Goal: Information Seeking & Learning: Learn about a topic

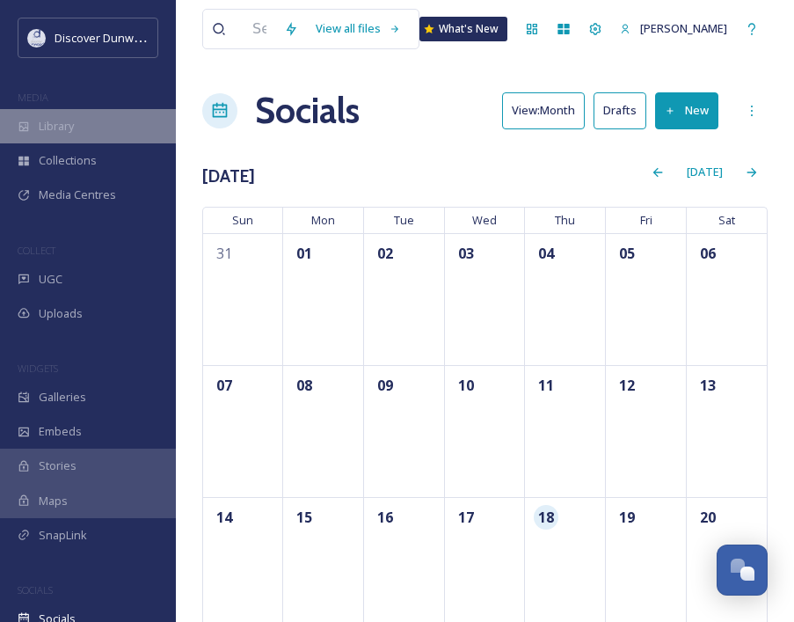
click at [70, 114] on div "Library" at bounding box center [88, 126] width 176 height 34
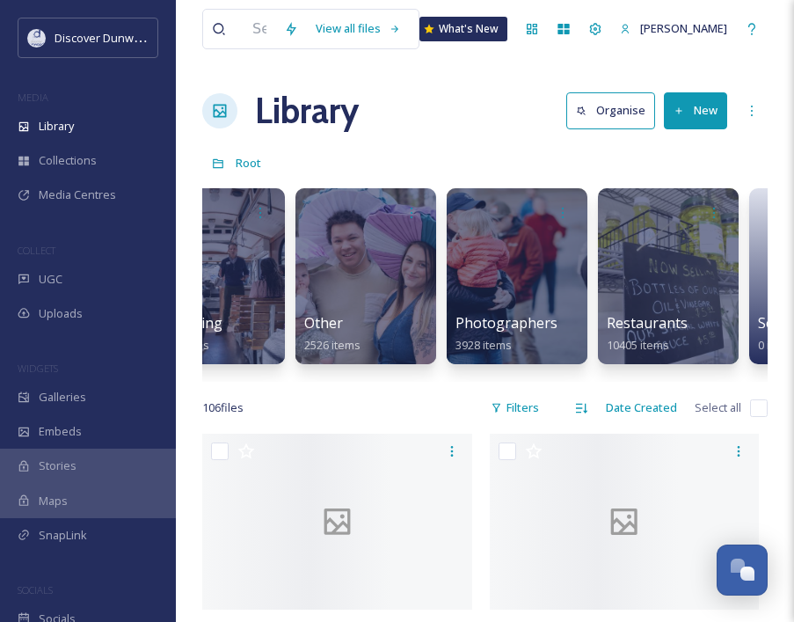
scroll to position [0, 670]
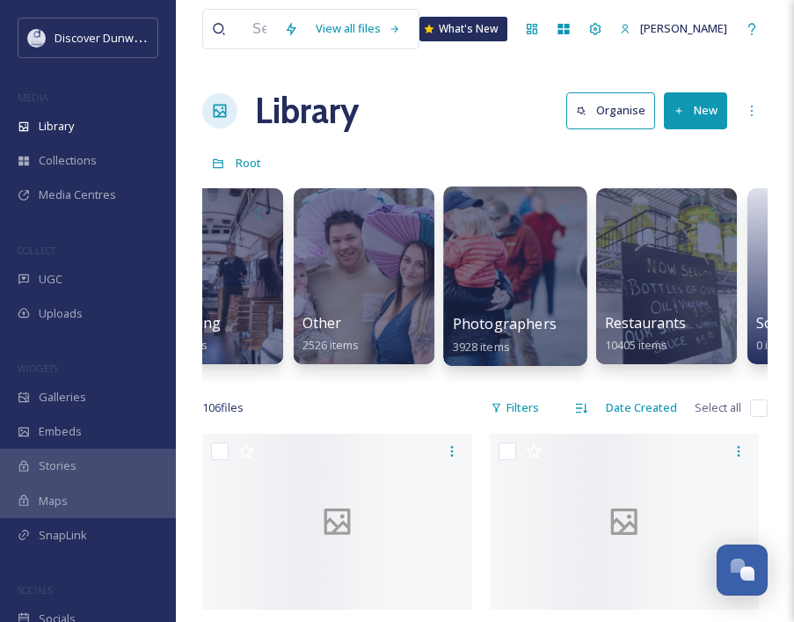
click at [495, 277] on div at bounding box center [514, 276] width 143 height 179
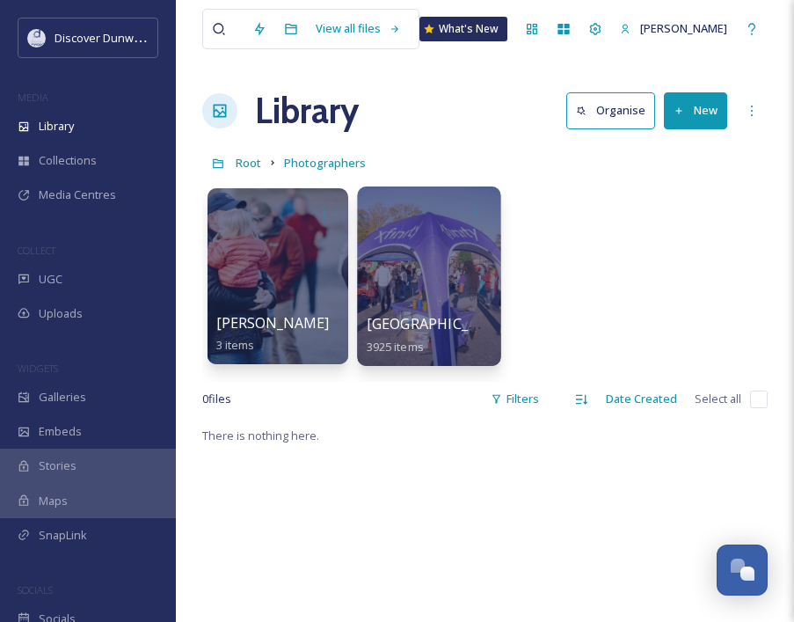
click at [457, 266] on div at bounding box center [428, 276] width 143 height 179
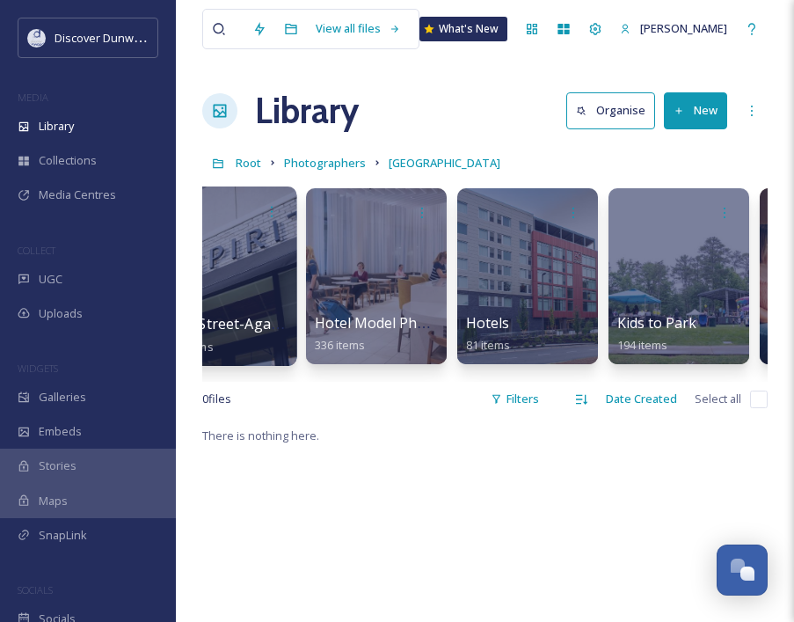
scroll to position [0, 1913]
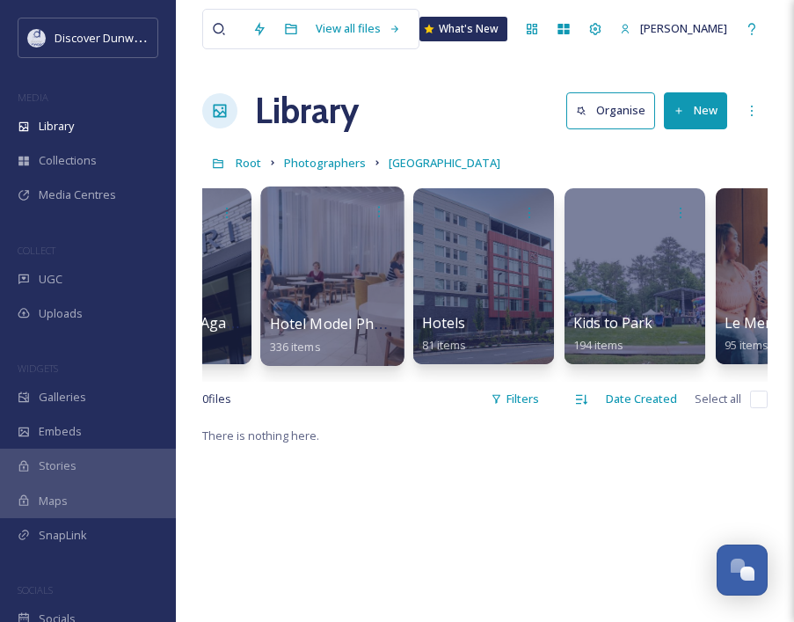
click at [347, 283] on div at bounding box center [331, 276] width 143 height 179
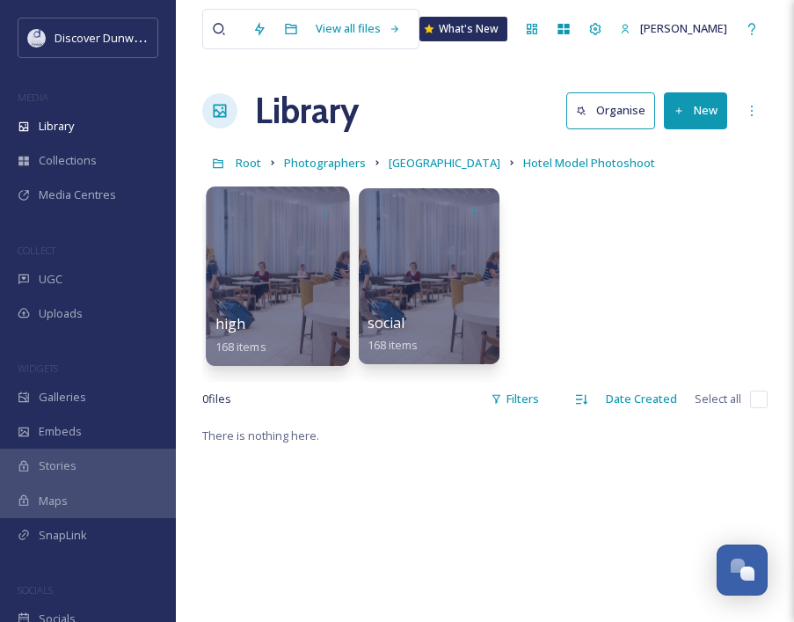
click at [253, 286] on div at bounding box center [277, 276] width 143 height 179
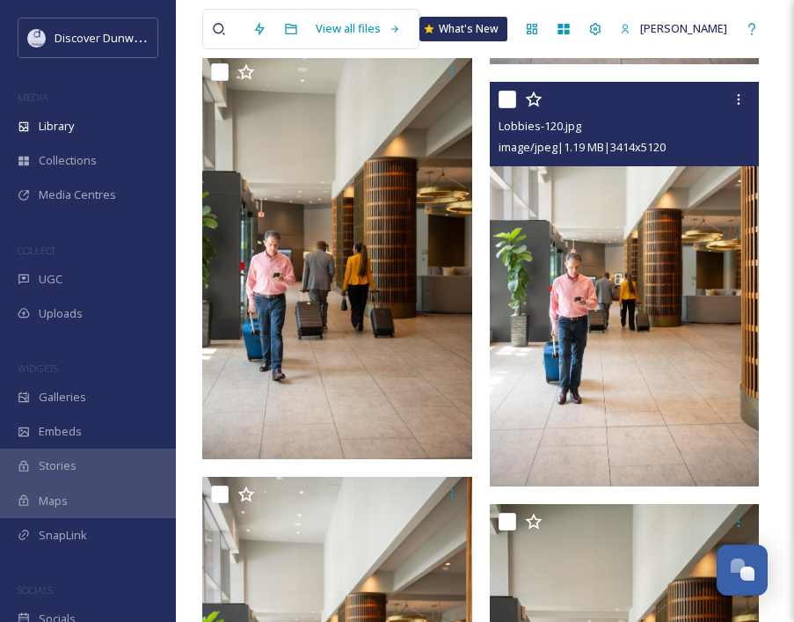
scroll to position [4146, 0]
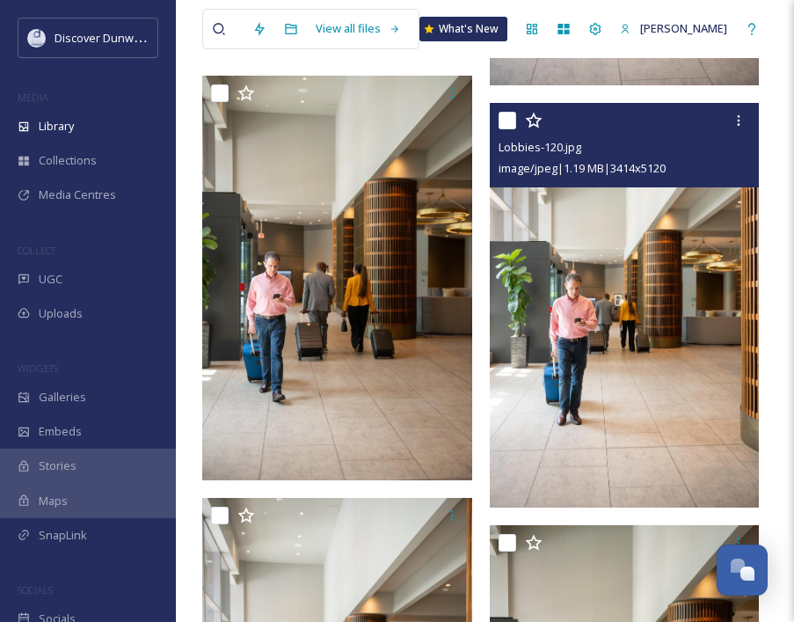
click at [503, 116] on input "checkbox" at bounding box center [508, 121] width 18 height 18
checkbox input "true"
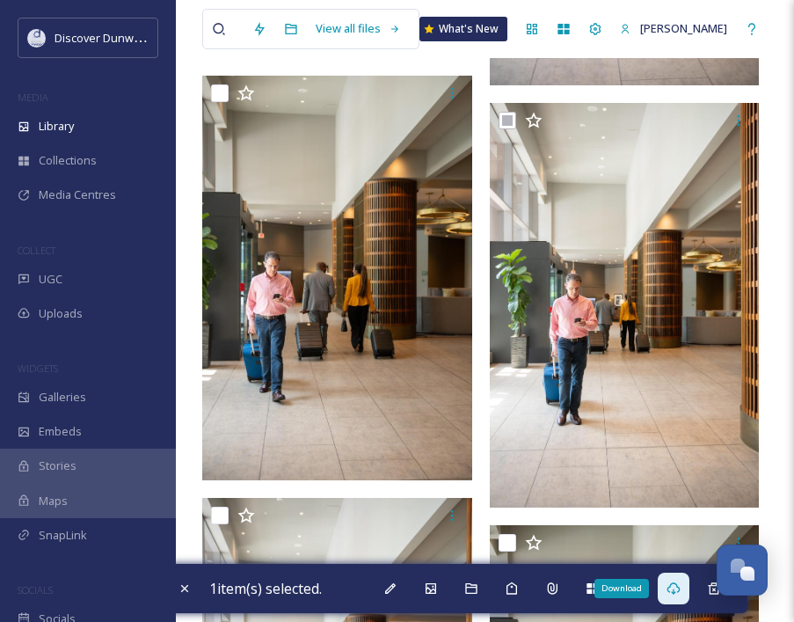
click at [677, 597] on div "Download" at bounding box center [674, 589] width 32 height 32
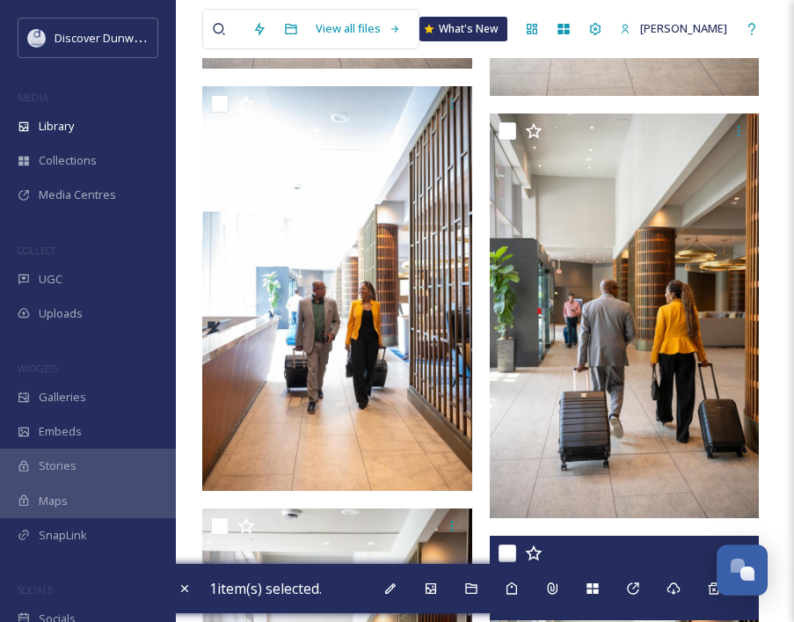
scroll to position [4979, 0]
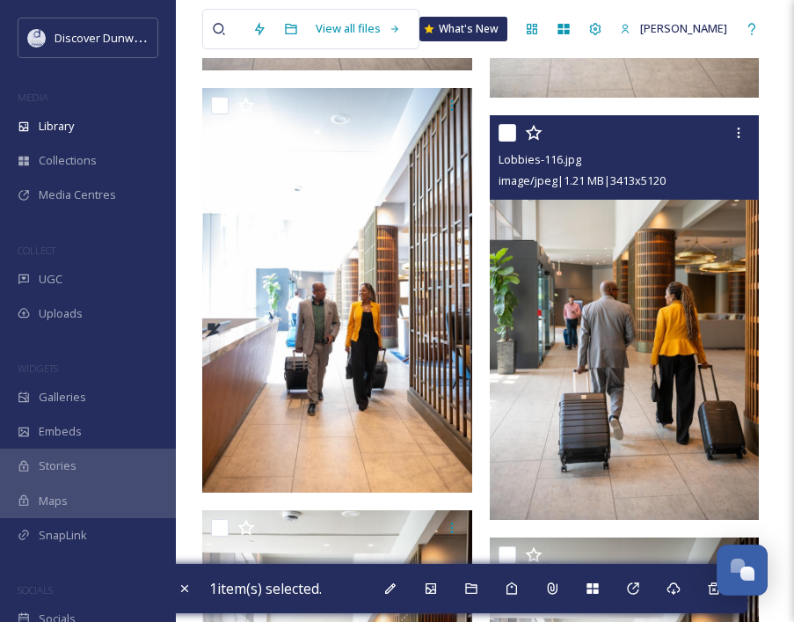
click at [510, 130] on input "checkbox" at bounding box center [508, 133] width 18 height 18
checkbox input "true"
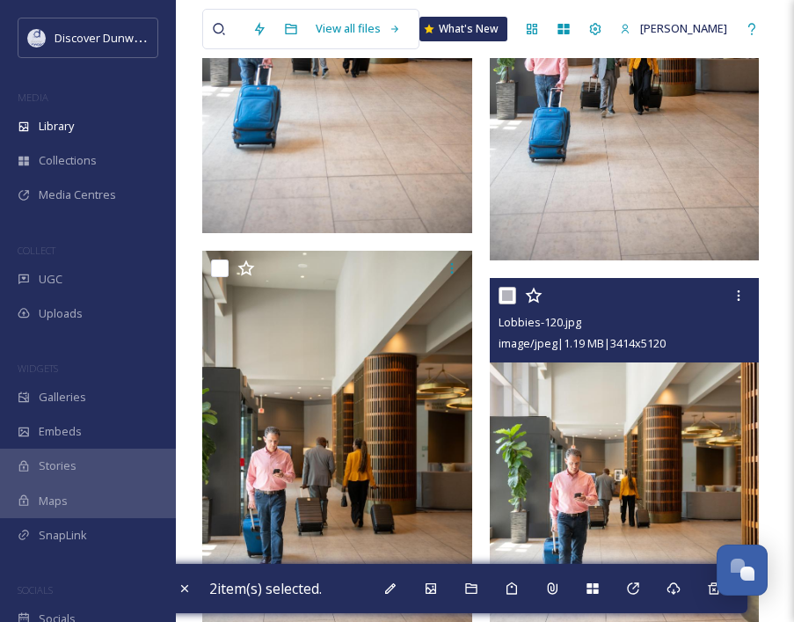
click at [505, 290] on input "checkbox" at bounding box center [508, 296] width 18 height 18
checkbox input "false"
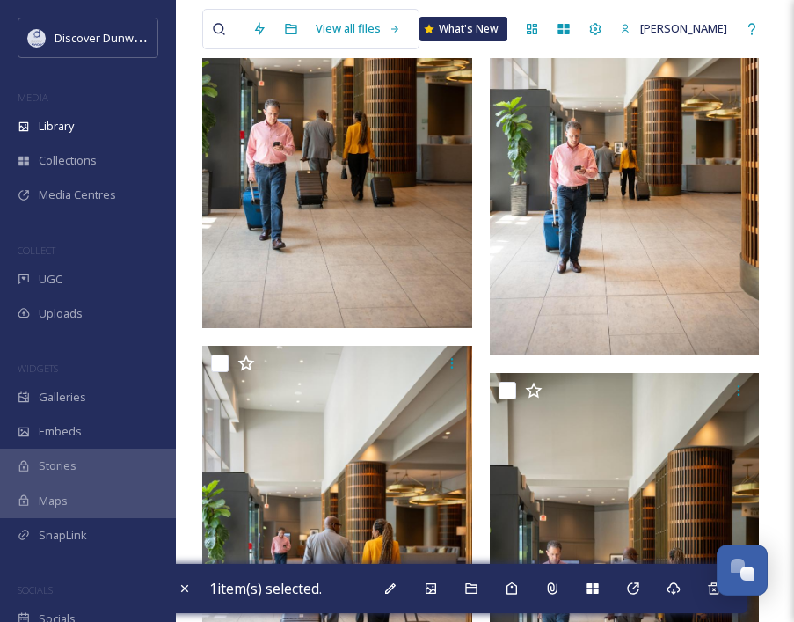
scroll to position [4978, 0]
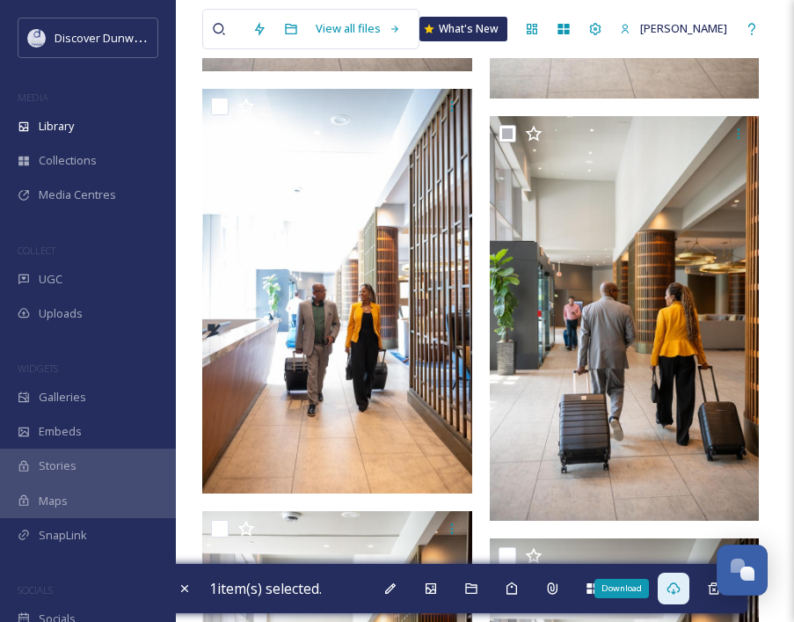
click at [681, 589] on icon at bounding box center [674, 589] width 14 height 14
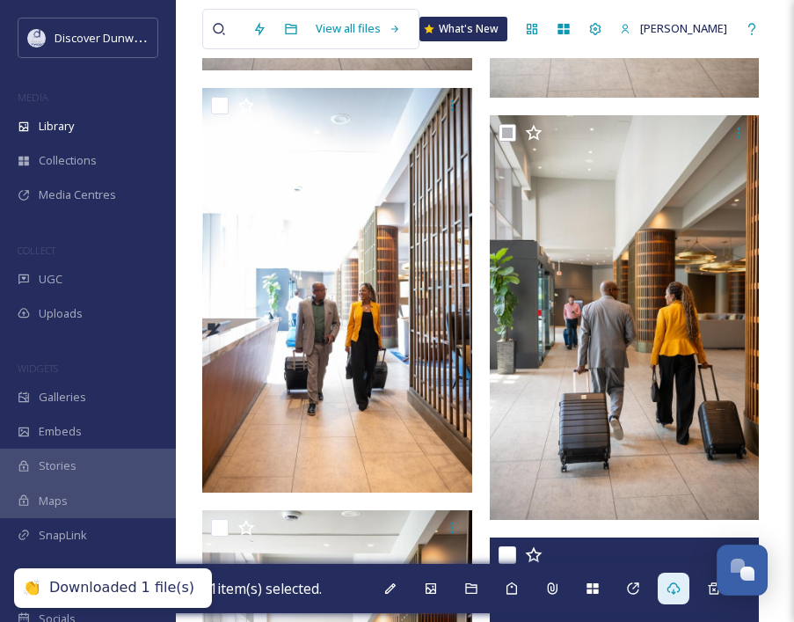
scroll to position [4970, 0]
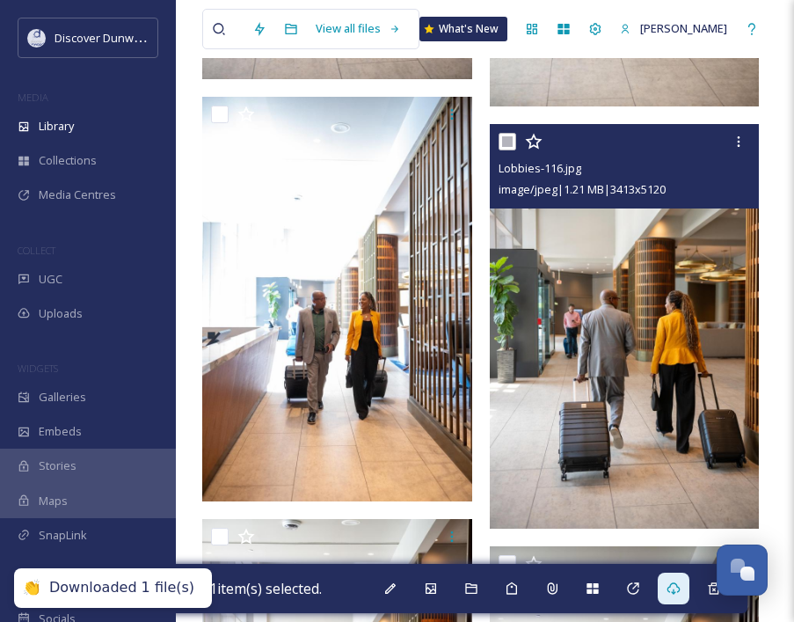
click at [503, 139] on input "checkbox" at bounding box center [508, 142] width 18 height 18
checkbox input "false"
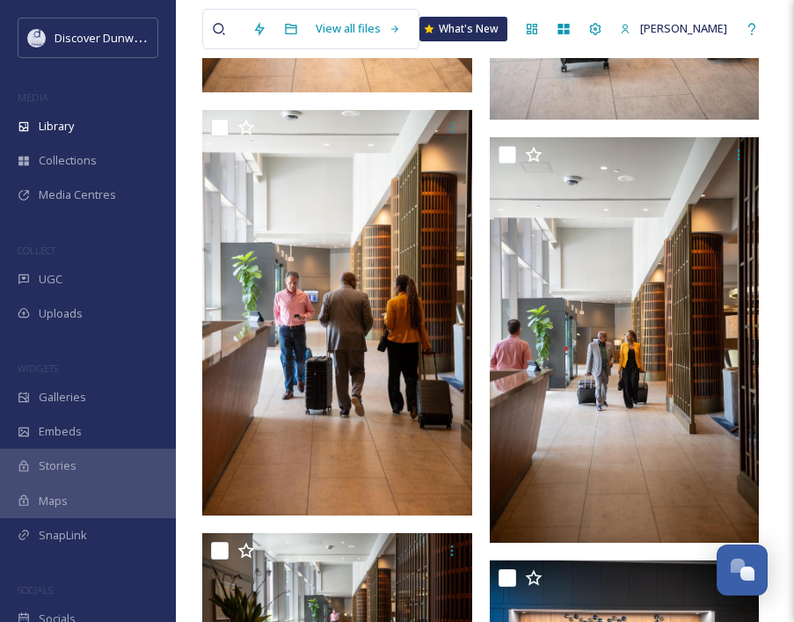
scroll to position [5858, 0]
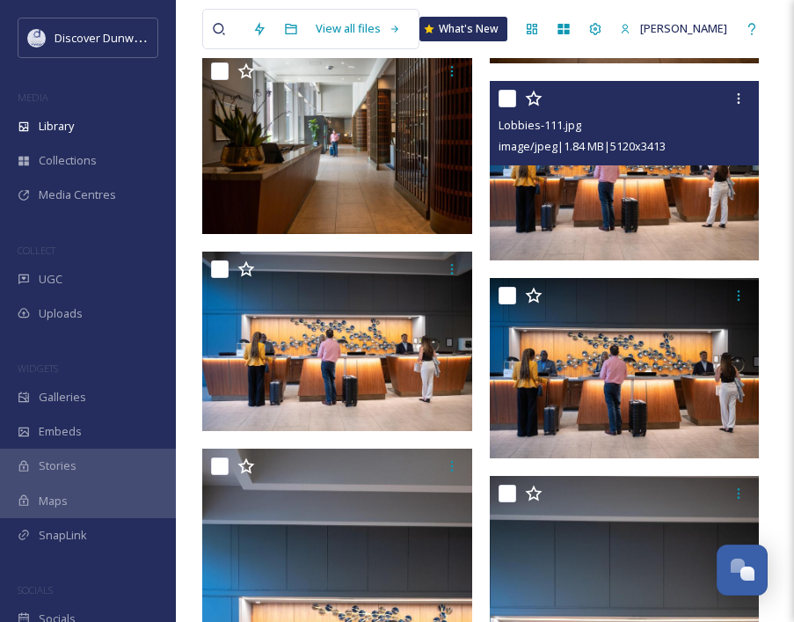
click at [506, 98] on input "checkbox" at bounding box center [508, 99] width 18 height 18
checkbox input "true"
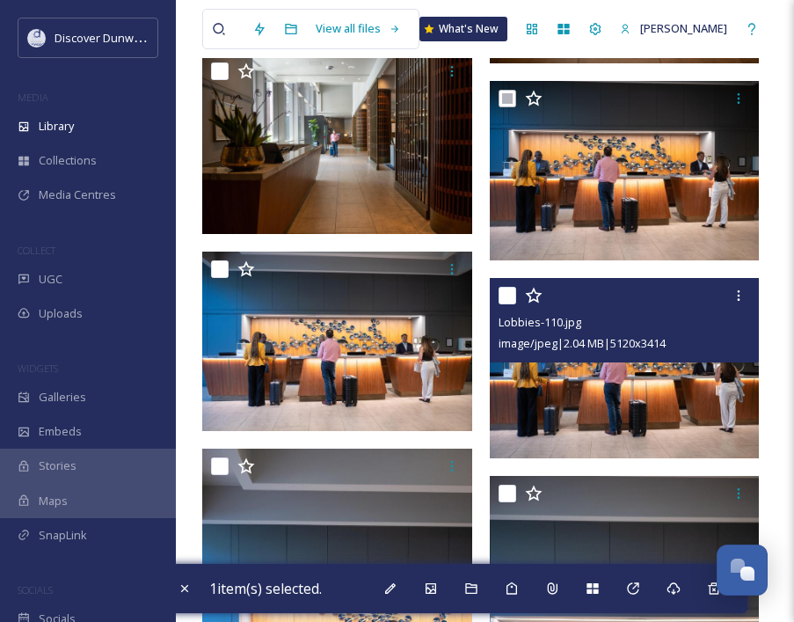
click at [508, 296] on input "checkbox" at bounding box center [508, 296] width 18 height 18
checkbox input "true"
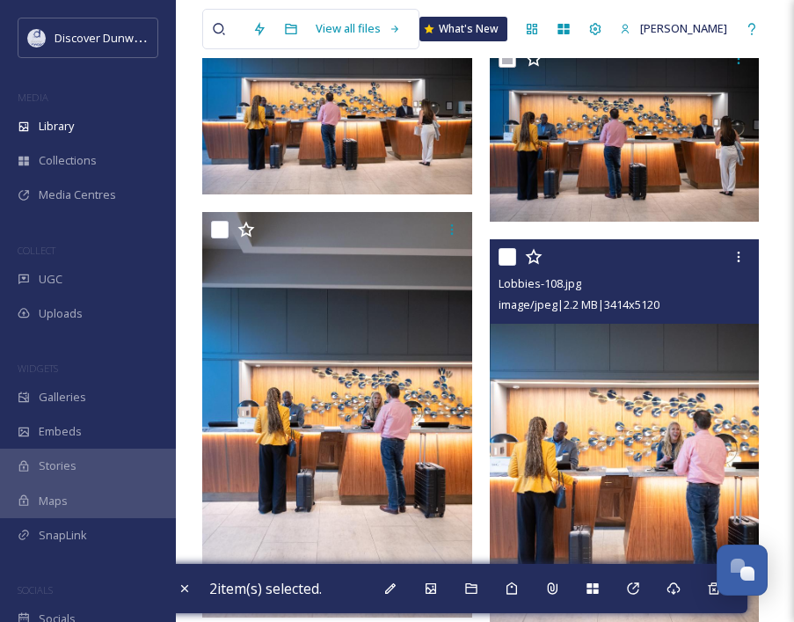
scroll to position [6185, 0]
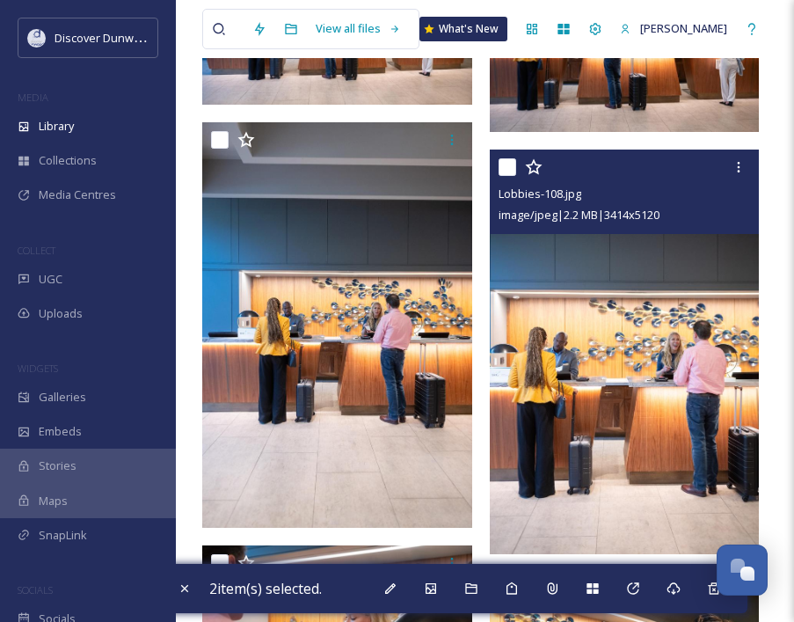
click at [509, 166] on input "checkbox" at bounding box center [508, 167] width 18 height 18
checkbox input "true"
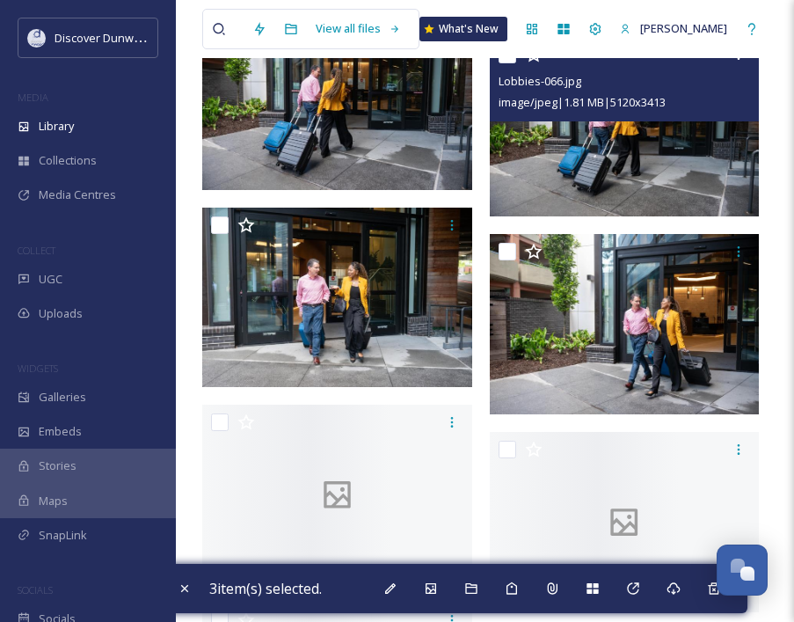
scroll to position [10688, 0]
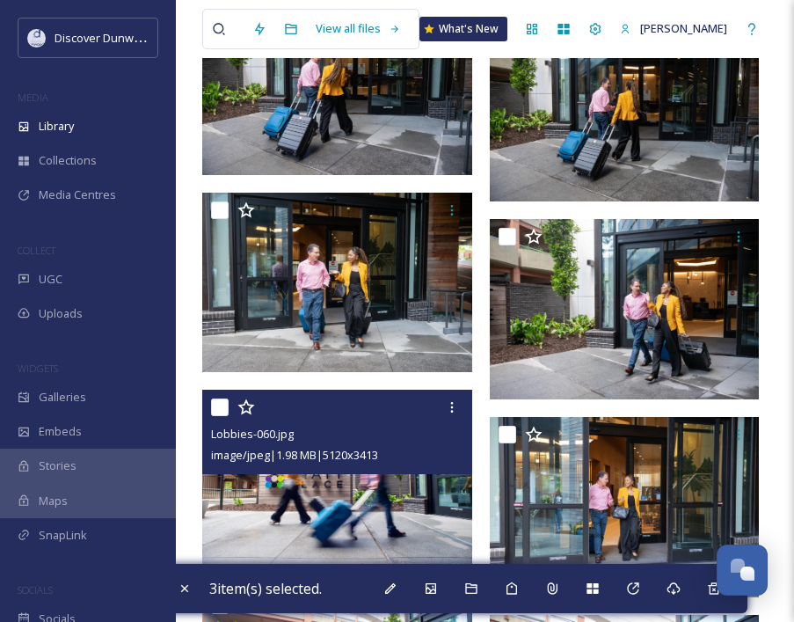
click at [220, 410] on input "checkbox" at bounding box center [220, 408] width 18 height 18
checkbox input "true"
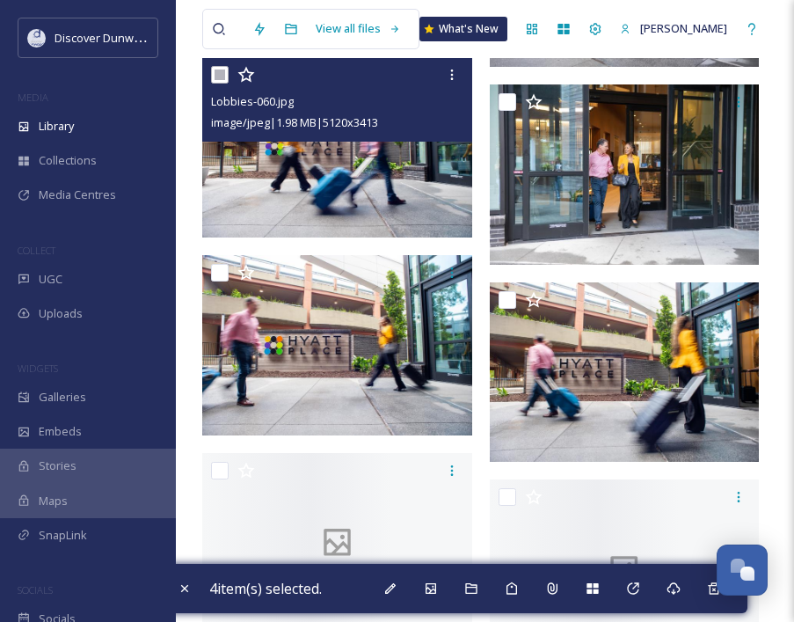
scroll to position [11023, 0]
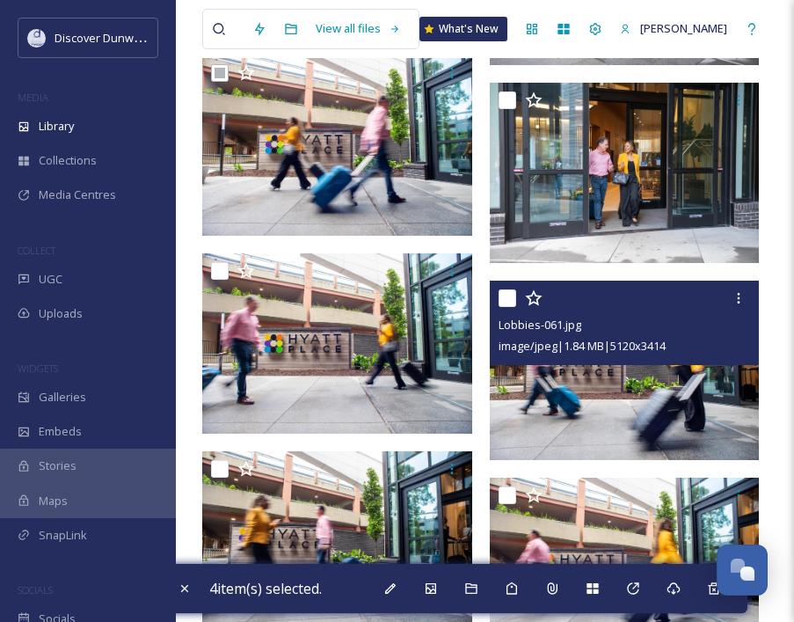
click at [509, 297] on input "checkbox" at bounding box center [508, 298] width 18 height 18
checkbox input "true"
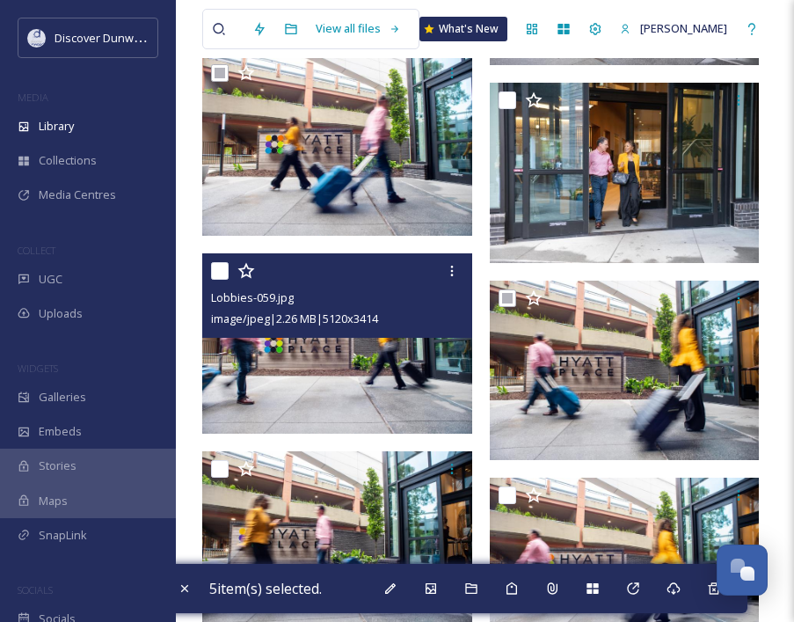
click at [216, 274] on input "checkbox" at bounding box center [220, 271] width 18 height 18
checkbox input "true"
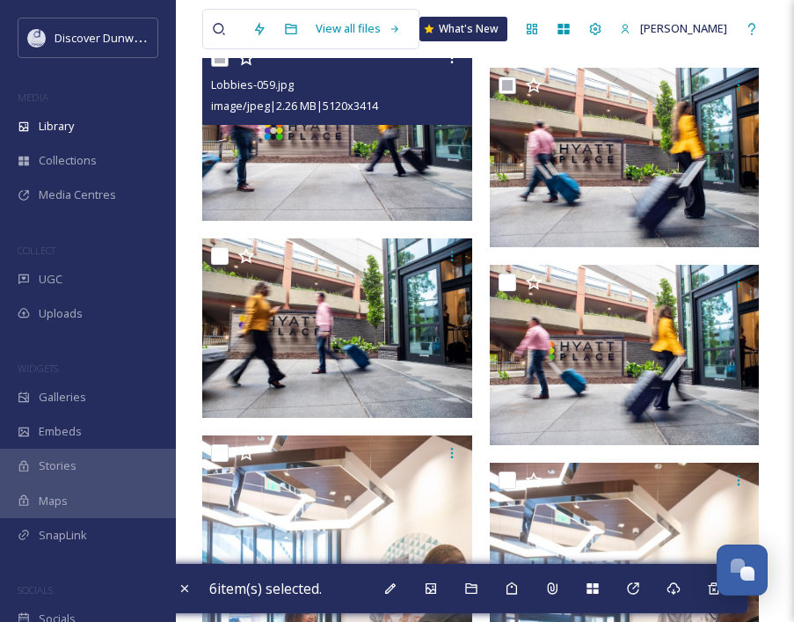
scroll to position [11237, 0]
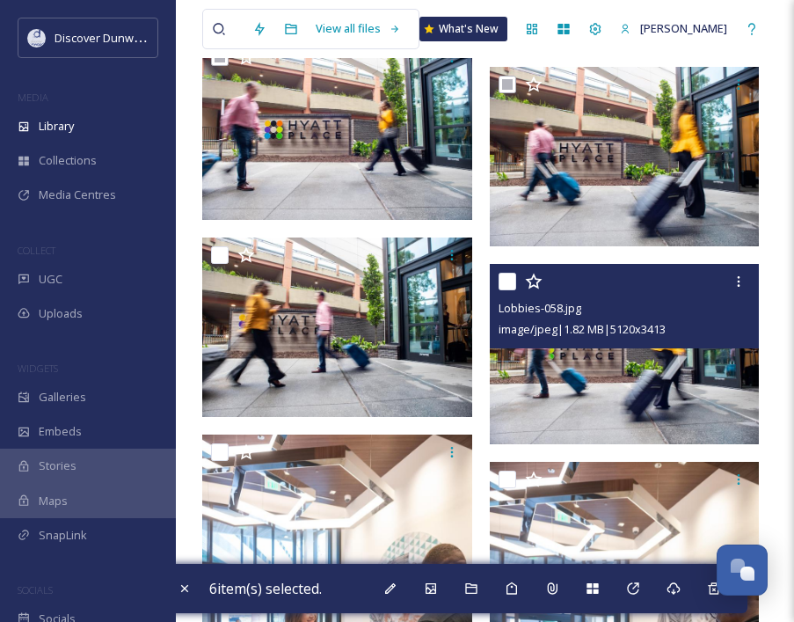
click at [510, 278] on input "checkbox" at bounding box center [508, 282] width 18 height 18
checkbox input "true"
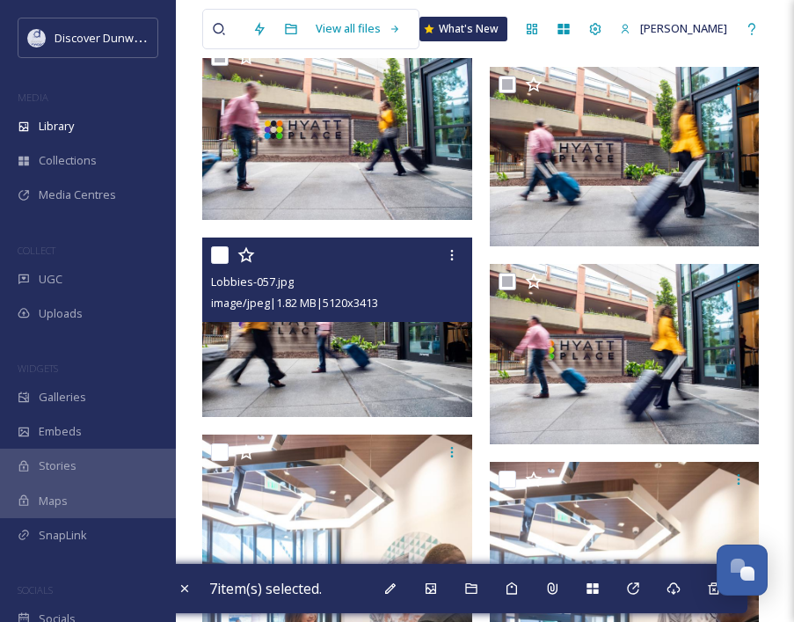
click at [220, 255] on input "checkbox" at bounding box center [220, 255] width 18 height 18
checkbox input "true"
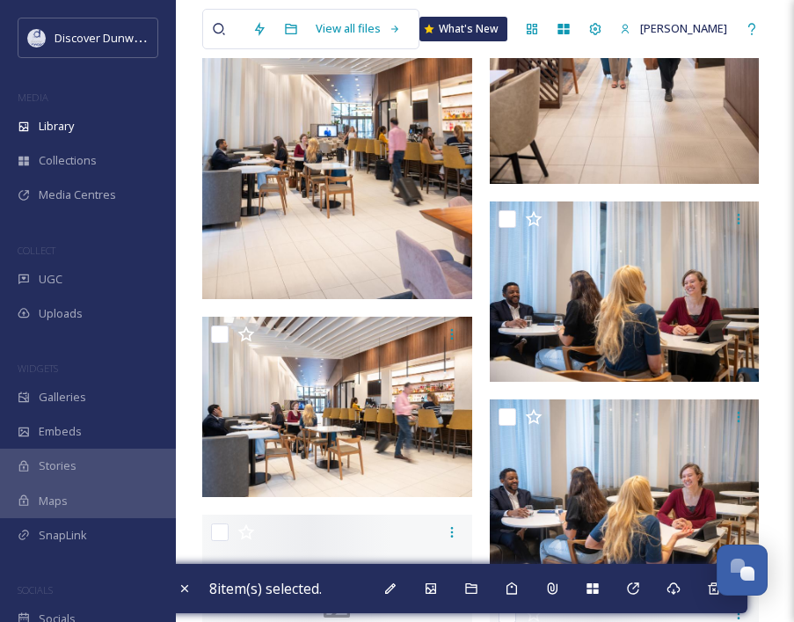
scroll to position [15672, 0]
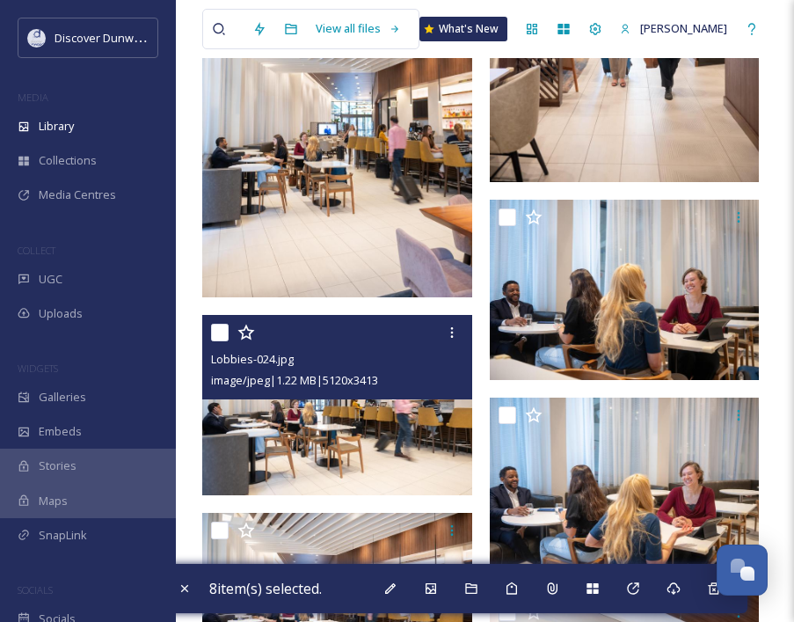
click at [219, 327] on input "checkbox" at bounding box center [220, 333] width 18 height 18
checkbox input "true"
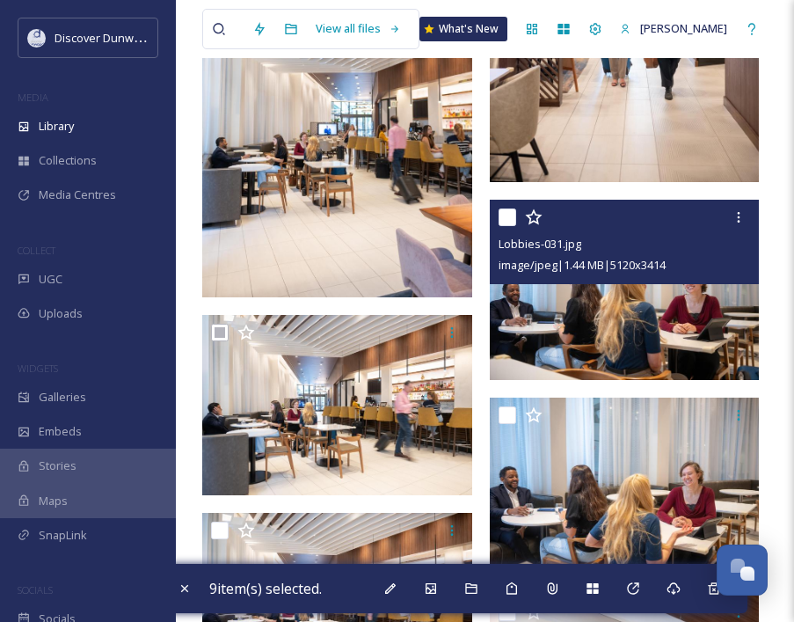
click at [504, 211] on input "checkbox" at bounding box center [508, 218] width 18 height 18
checkbox input "true"
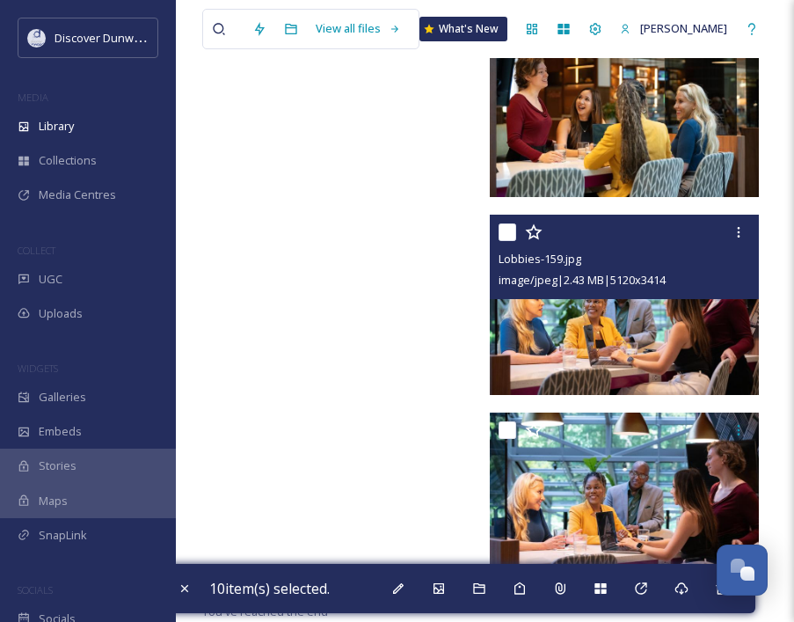
scroll to position [20517, 0]
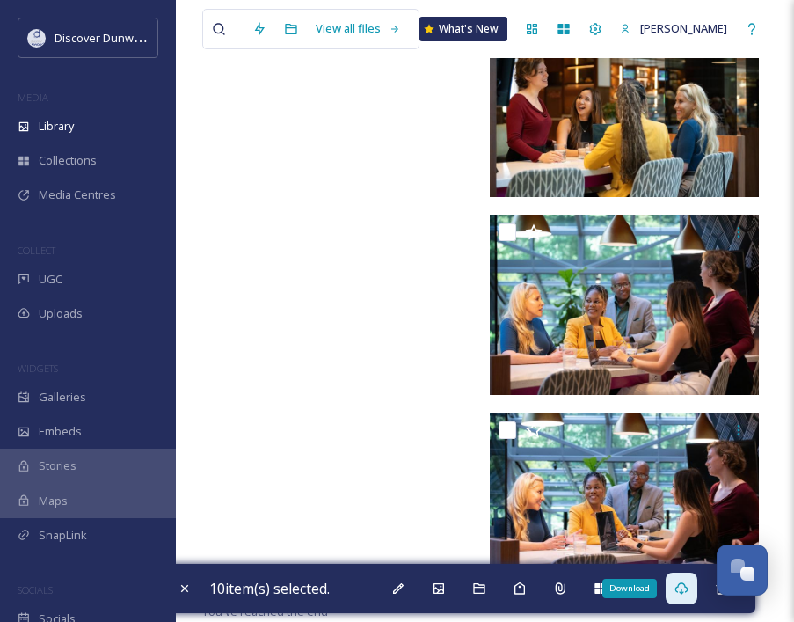
click at [684, 590] on icon at bounding box center [682, 589] width 14 height 14
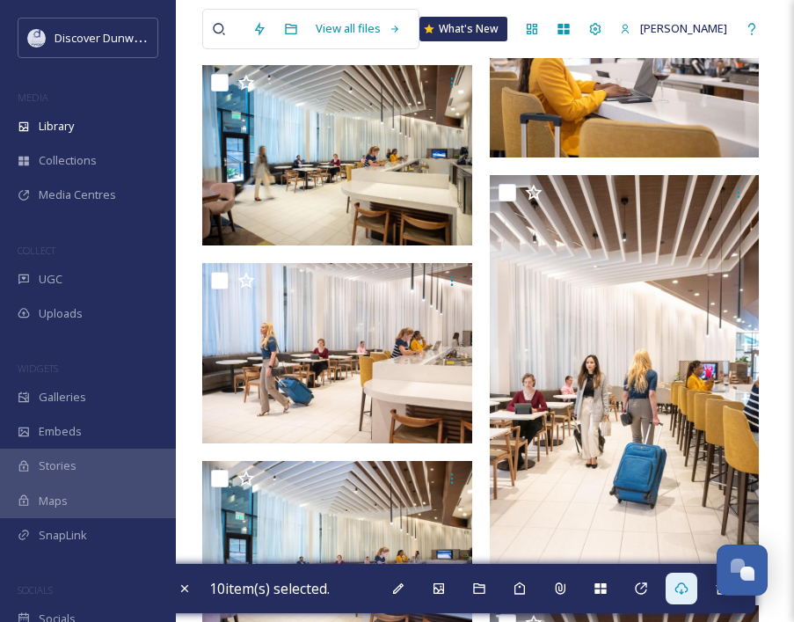
scroll to position [17404, 0]
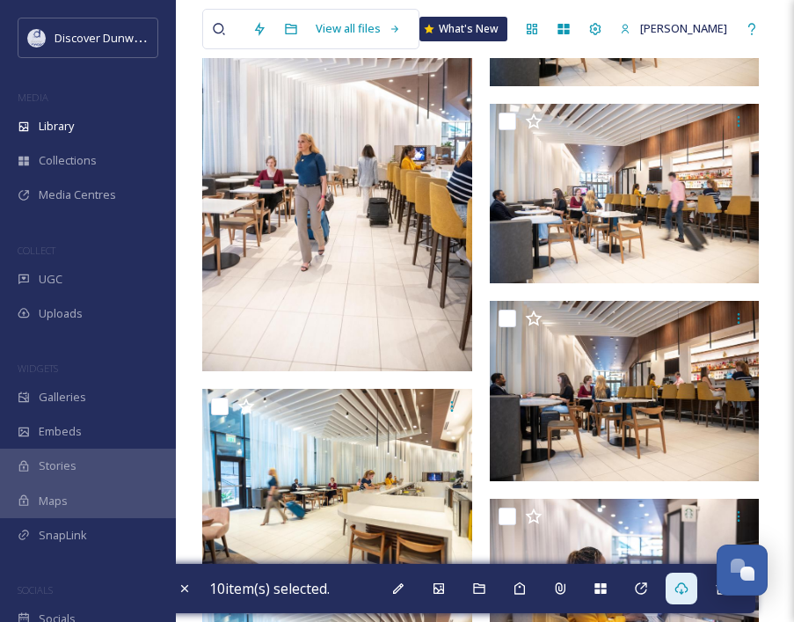
click at [219, 25] on icon at bounding box center [219, 29] width 14 height 14
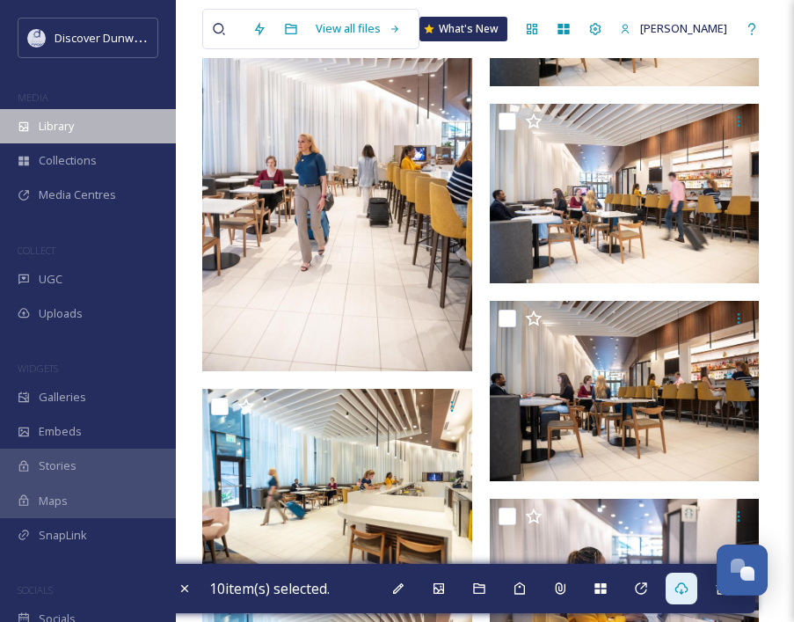
click at [86, 126] on div "Library" at bounding box center [88, 126] width 176 height 34
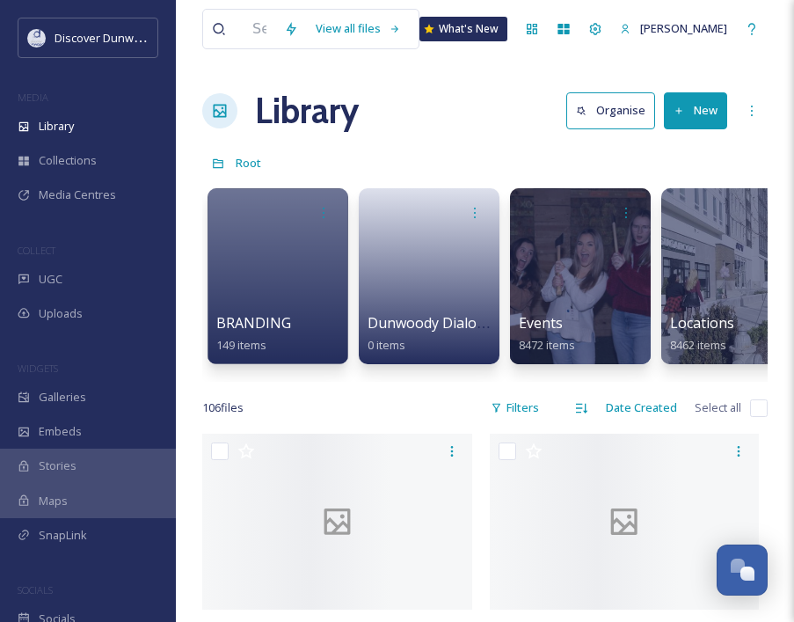
click at [213, 33] on icon at bounding box center [219, 29] width 14 height 14
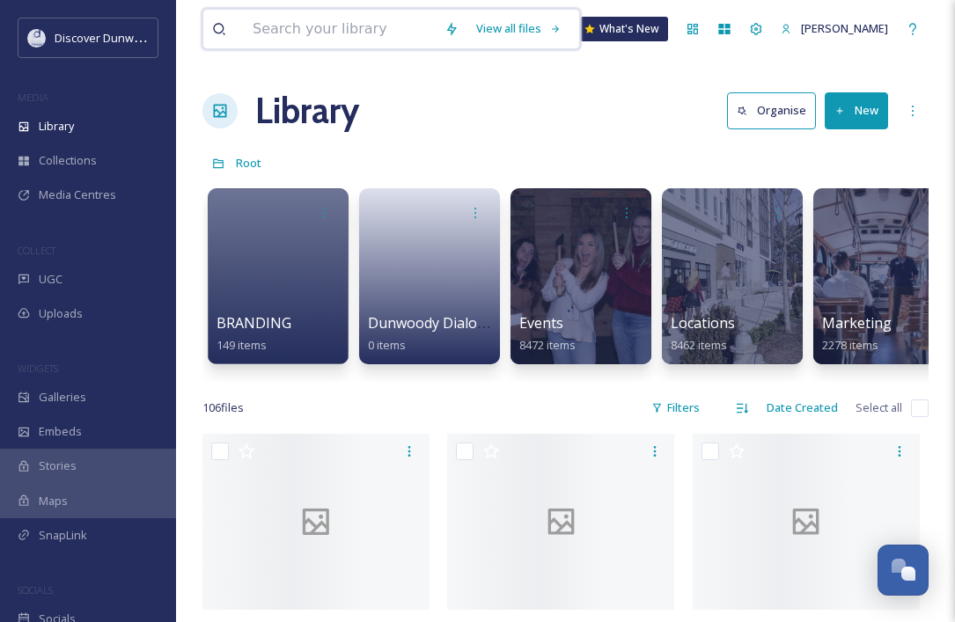
click at [327, 30] on input at bounding box center [340, 29] width 192 height 39
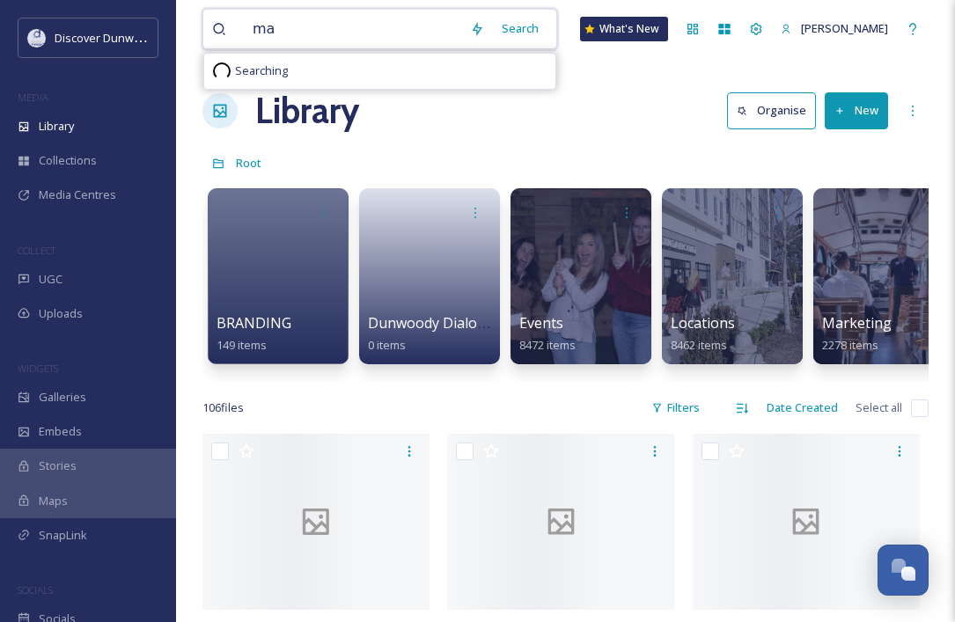
type input "man"
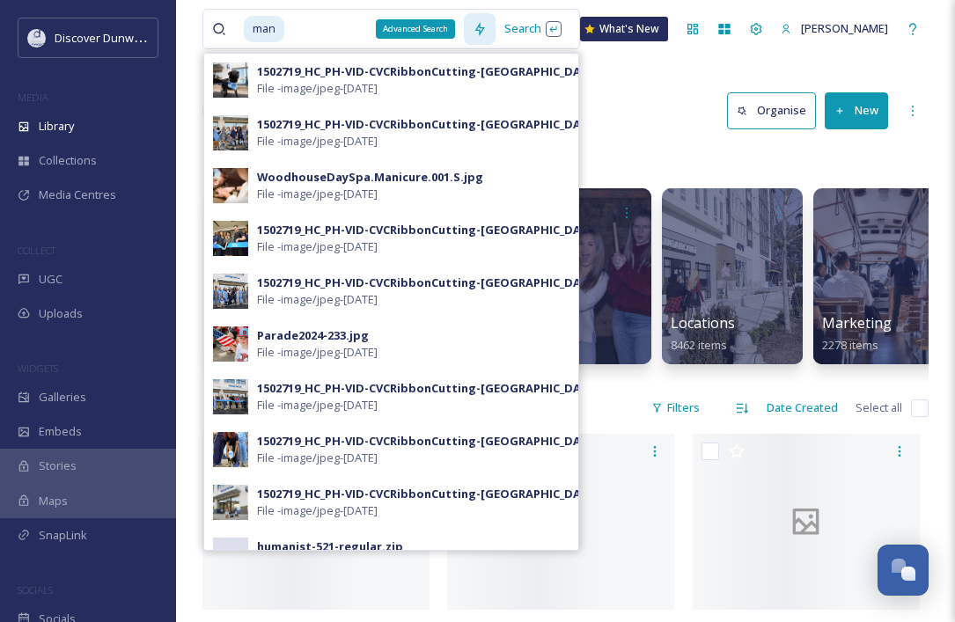
click at [487, 22] on icon at bounding box center [479, 29] width 14 height 14
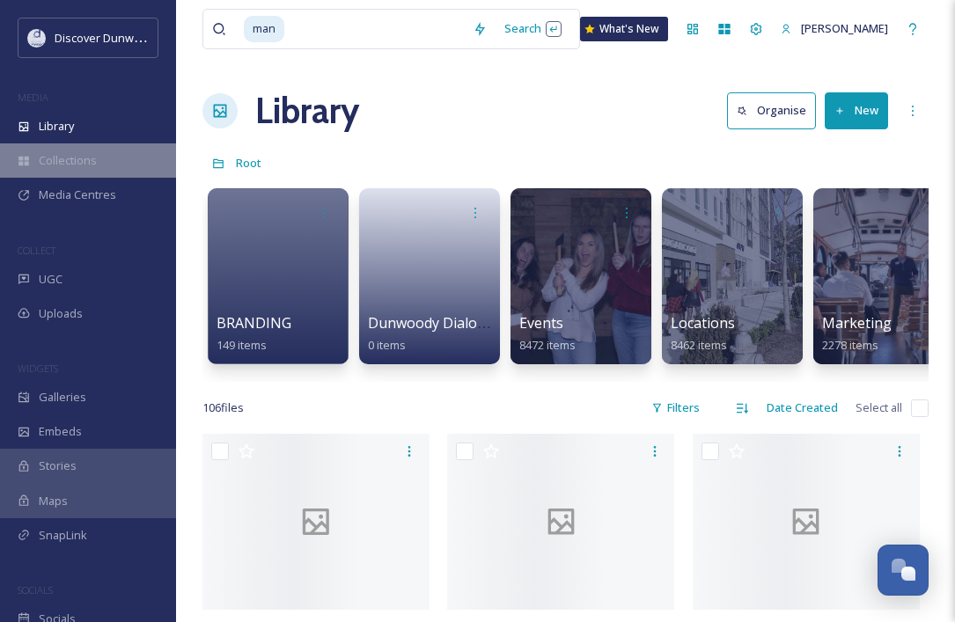
click at [79, 167] on span "Collections" at bounding box center [68, 160] width 58 height 17
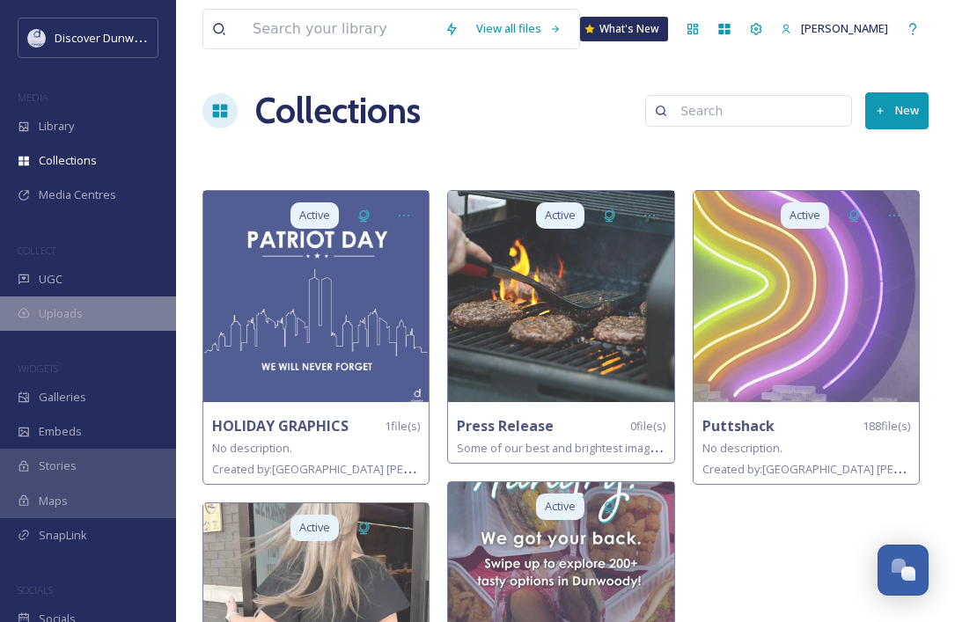
click at [79, 323] on div "Uploads" at bounding box center [88, 313] width 176 height 34
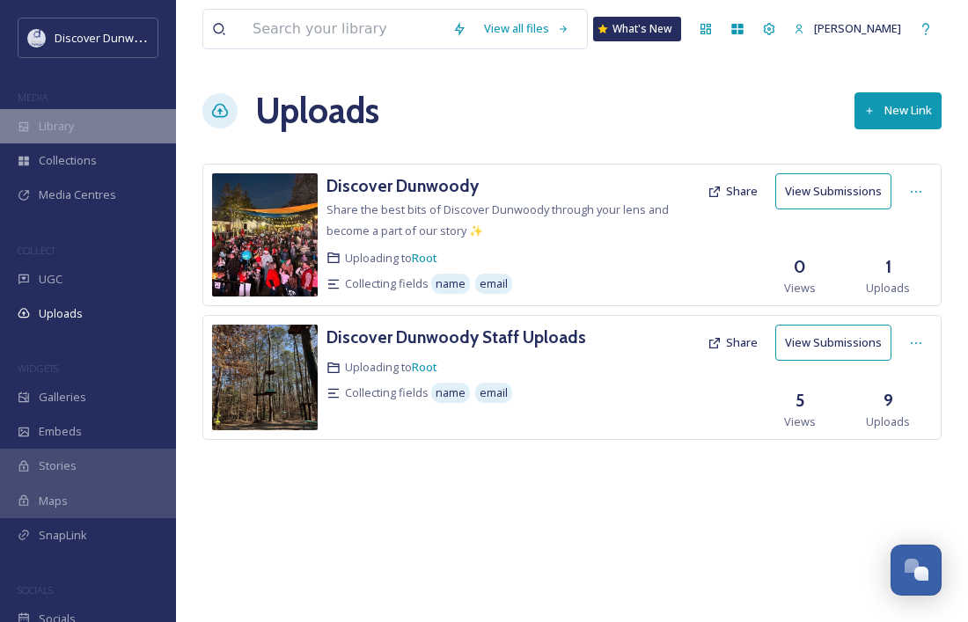
click at [84, 132] on div "Library" at bounding box center [88, 126] width 176 height 34
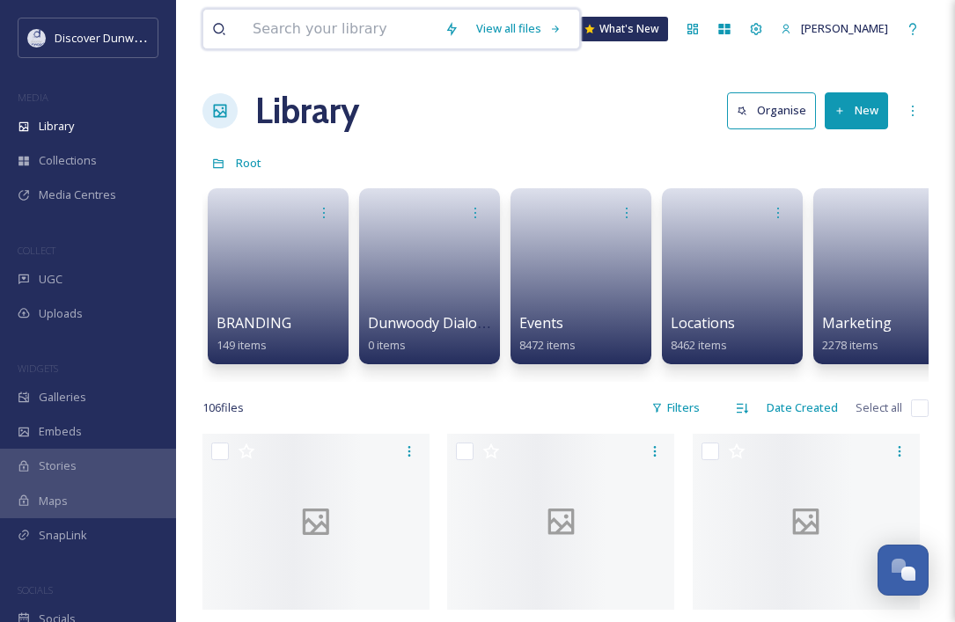
click at [365, 30] on input at bounding box center [340, 29] width 192 height 39
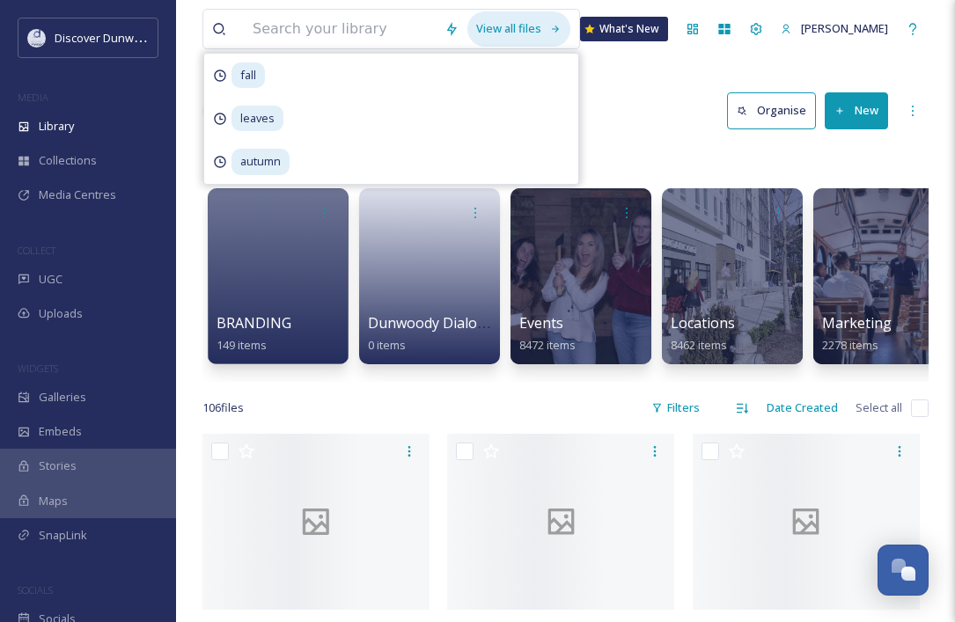
click at [549, 32] on div "View all files" at bounding box center [518, 28] width 103 height 34
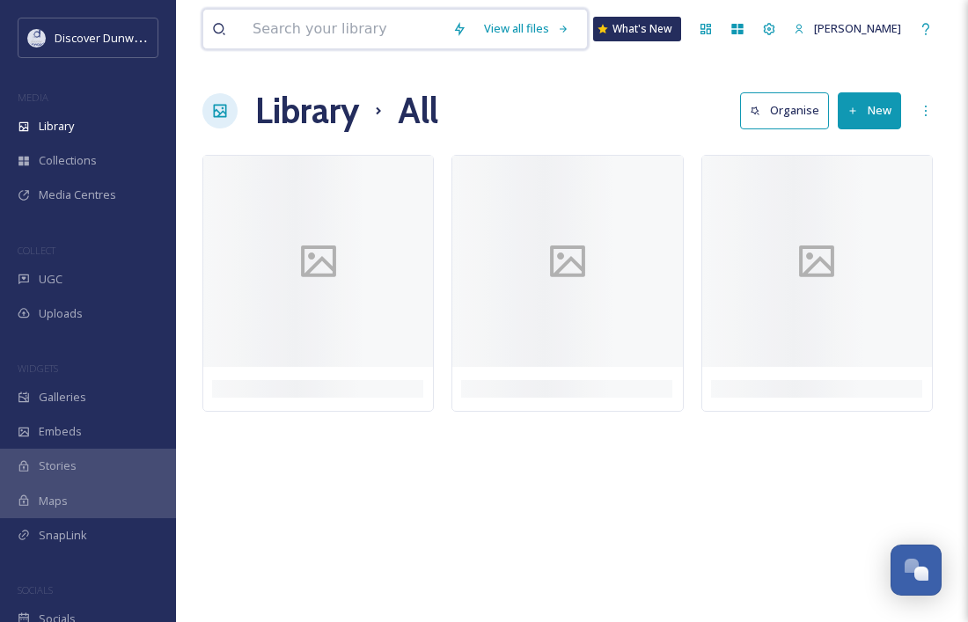
click at [308, 33] on input at bounding box center [344, 29] width 200 height 39
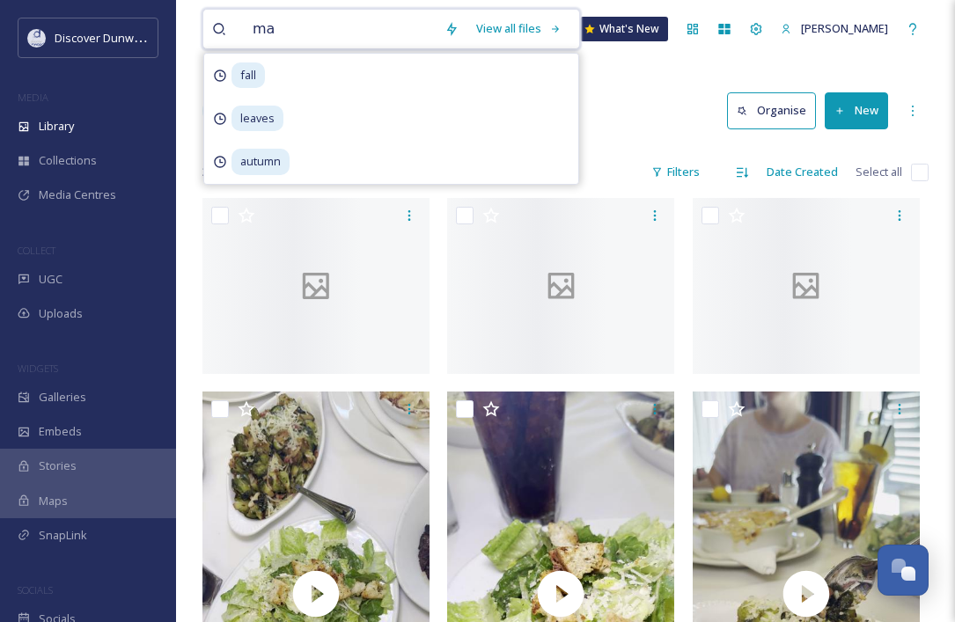
type input "man"
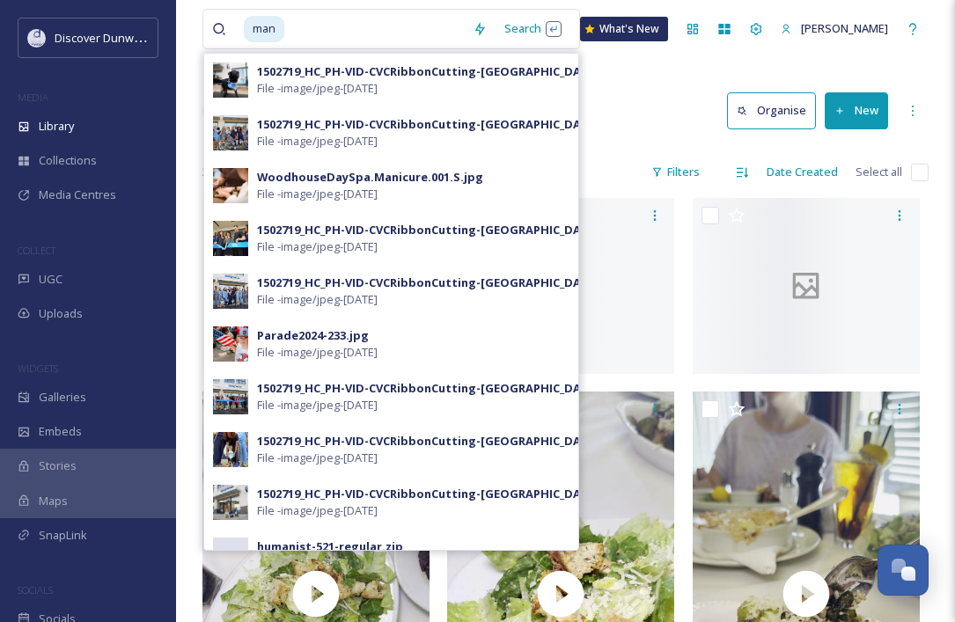
click at [624, 103] on div "Library All Organise New" at bounding box center [565, 110] width 726 height 53
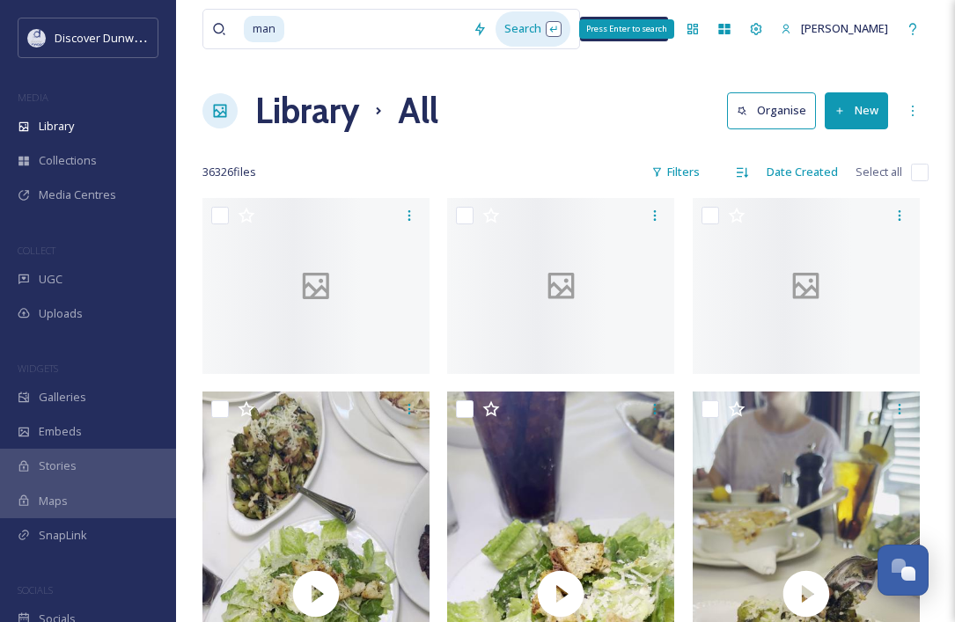
click at [560, 25] on div "Search Press Enter to search" at bounding box center [532, 28] width 75 height 34
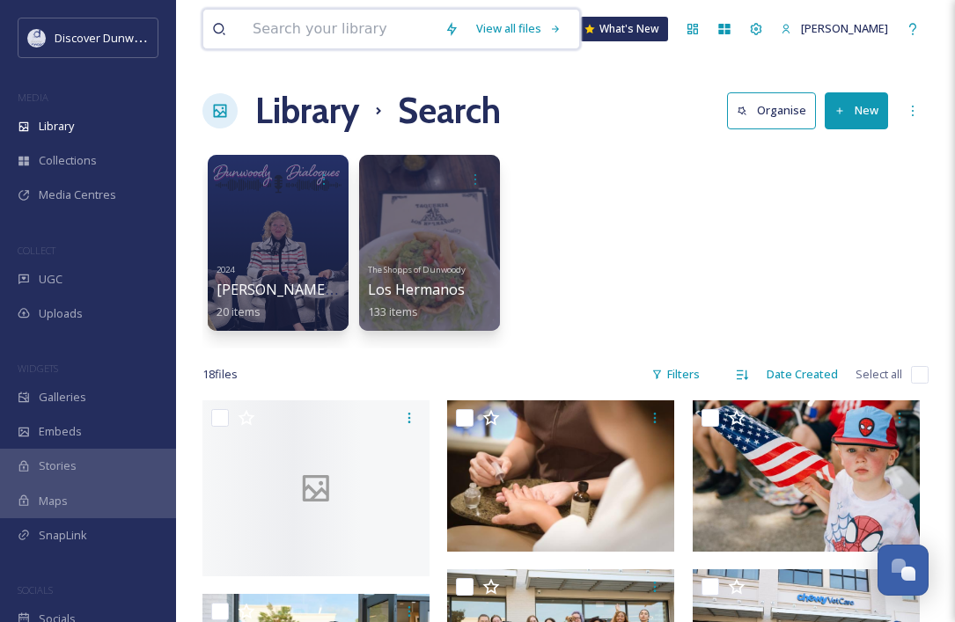
click at [388, 26] on input at bounding box center [340, 29] width 192 height 39
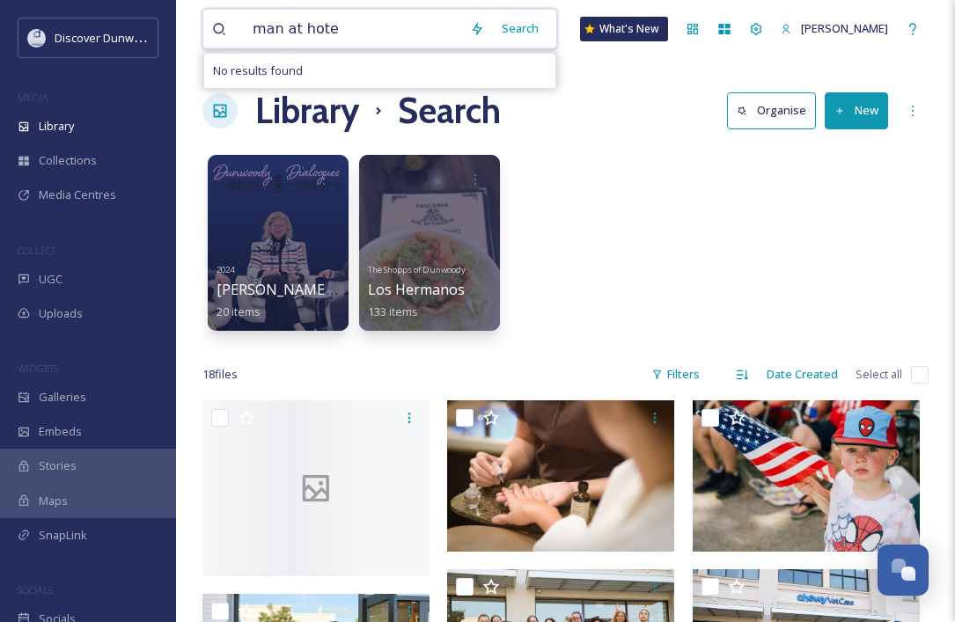
type input "man at hotel"
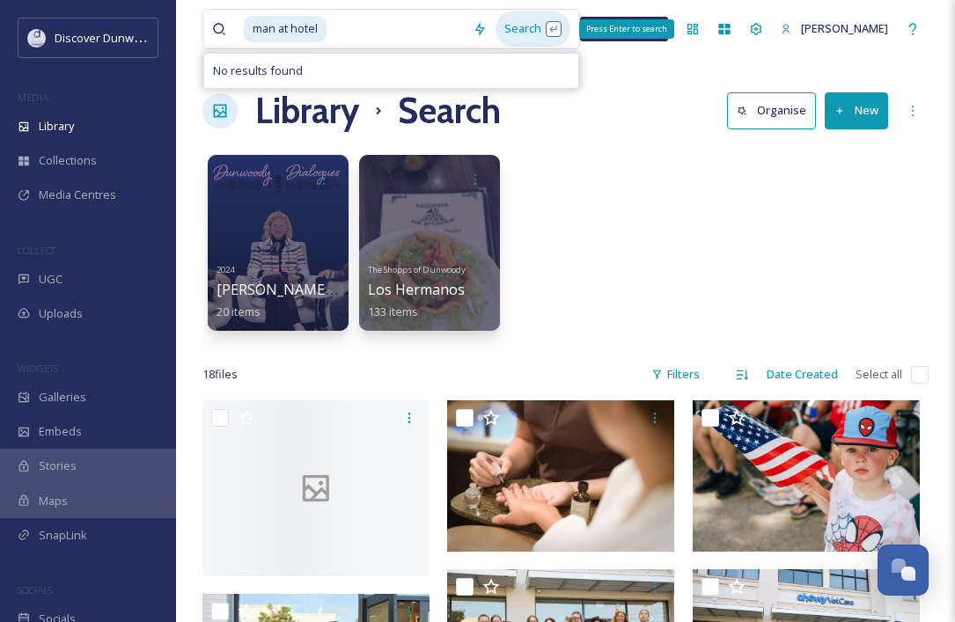
click at [523, 35] on div "Search Press Enter to search" at bounding box center [532, 28] width 75 height 34
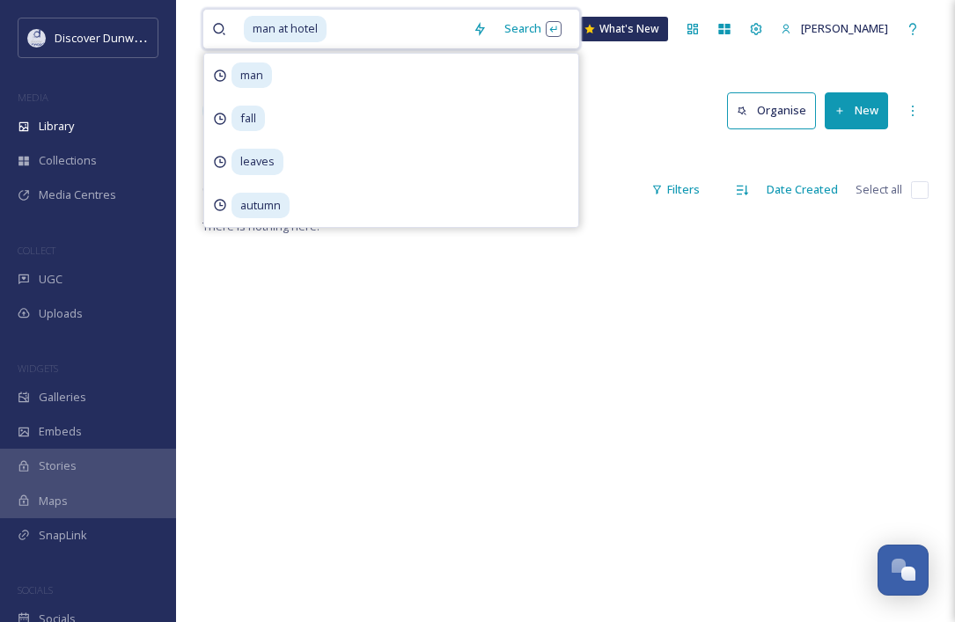
click at [430, 14] on input at bounding box center [395, 29] width 135 height 39
type input "man"
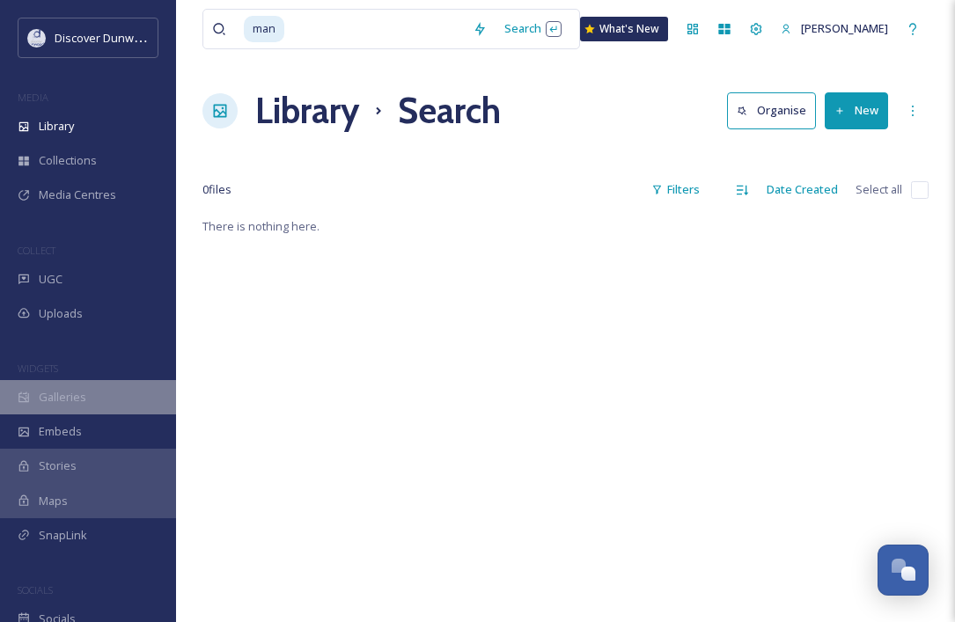
click at [91, 387] on div "Galleries" at bounding box center [88, 397] width 176 height 34
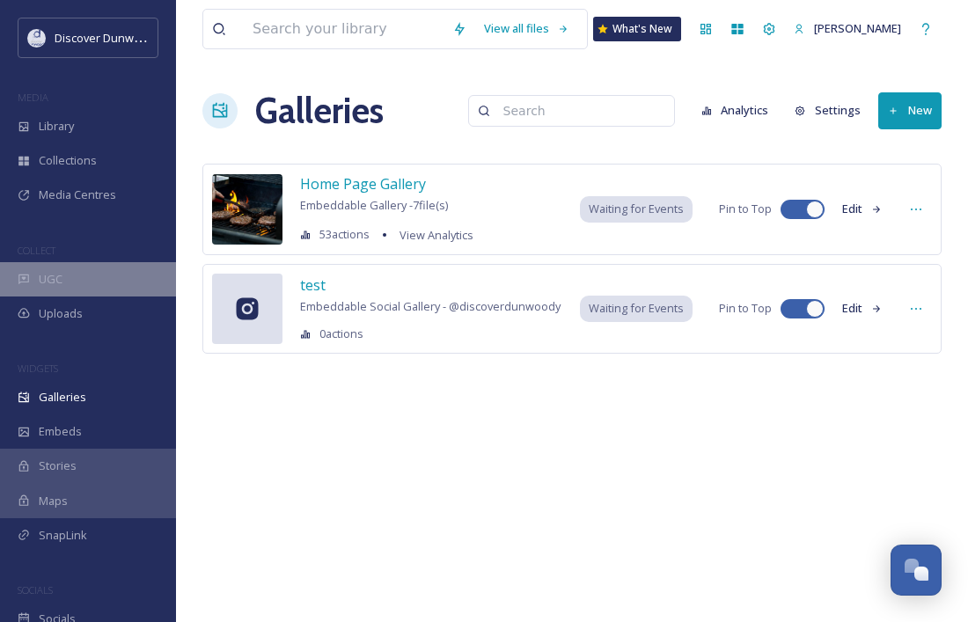
click at [91, 280] on div "UGC" at bounding box center [88, 279] width 176 height 34
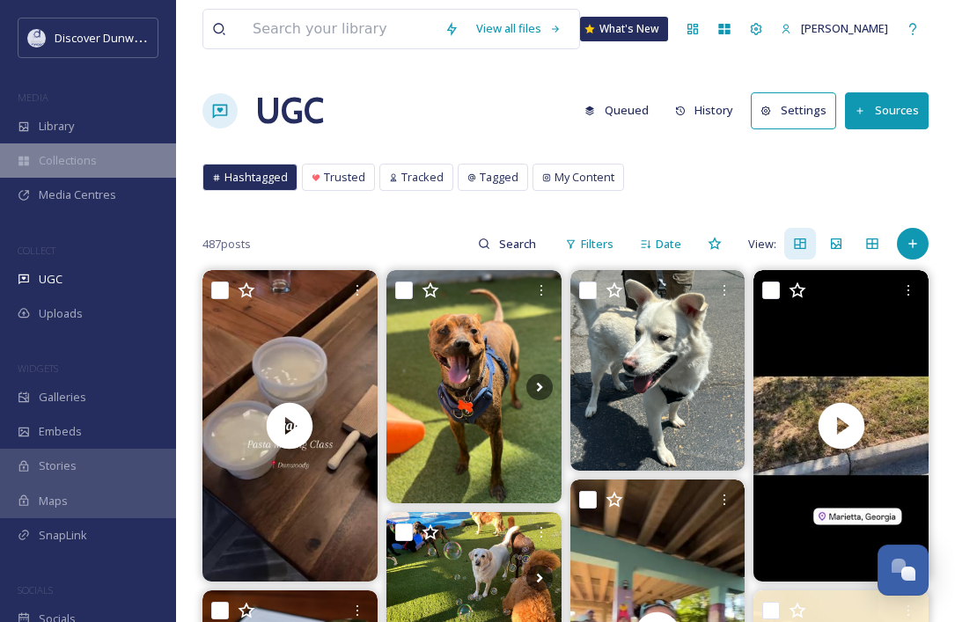
click at [102, 145] on div "Collections" at bounding box center [88, 160] width 176 height 34
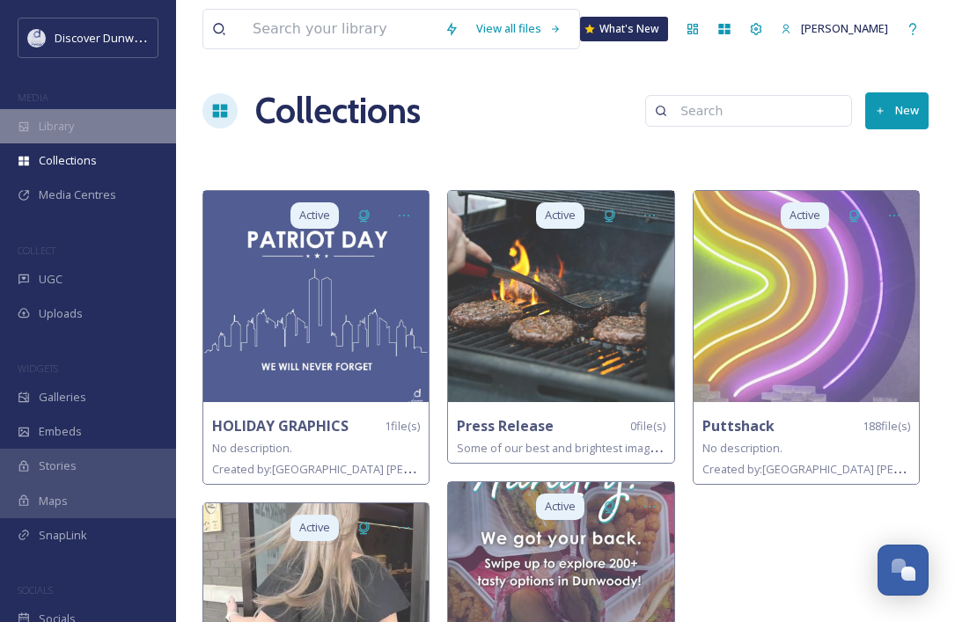
click at [98, 126] on div "Library" at bounding box center [88, 126] width 176 height 34
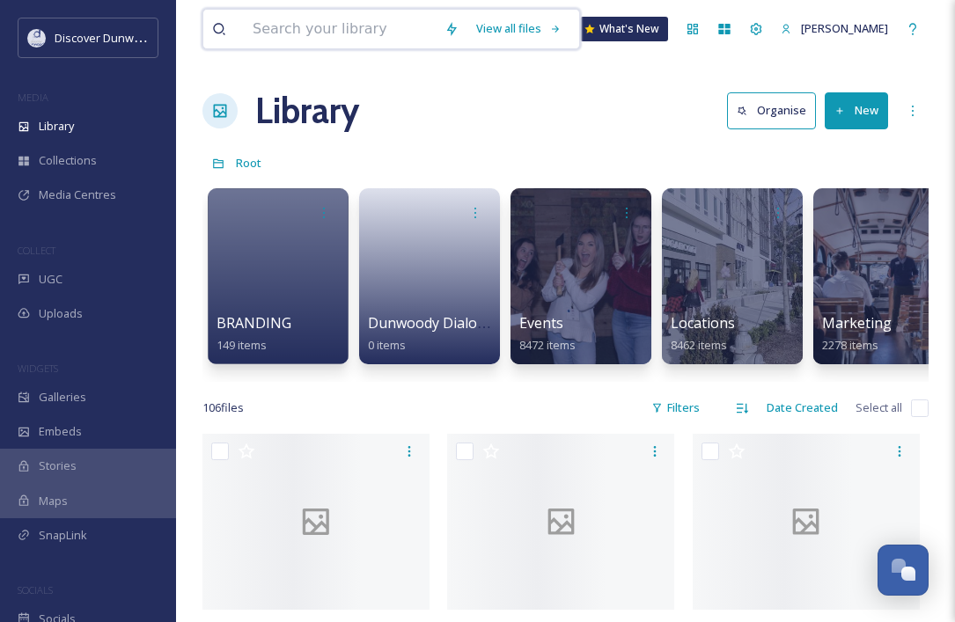
click at [379, 34] on input at bounding box center [340, 29] width 192 height 39
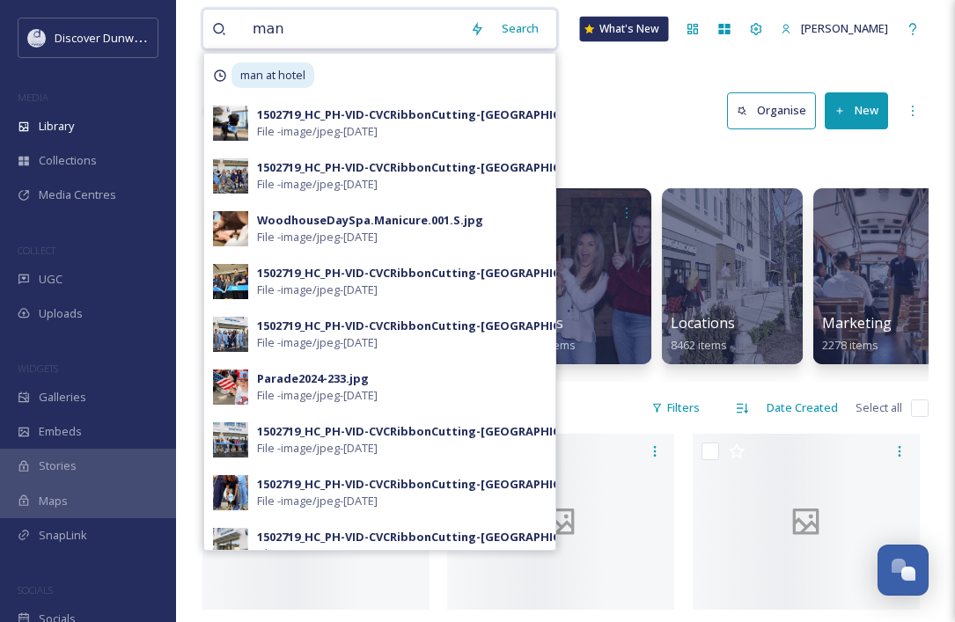
type input "man"
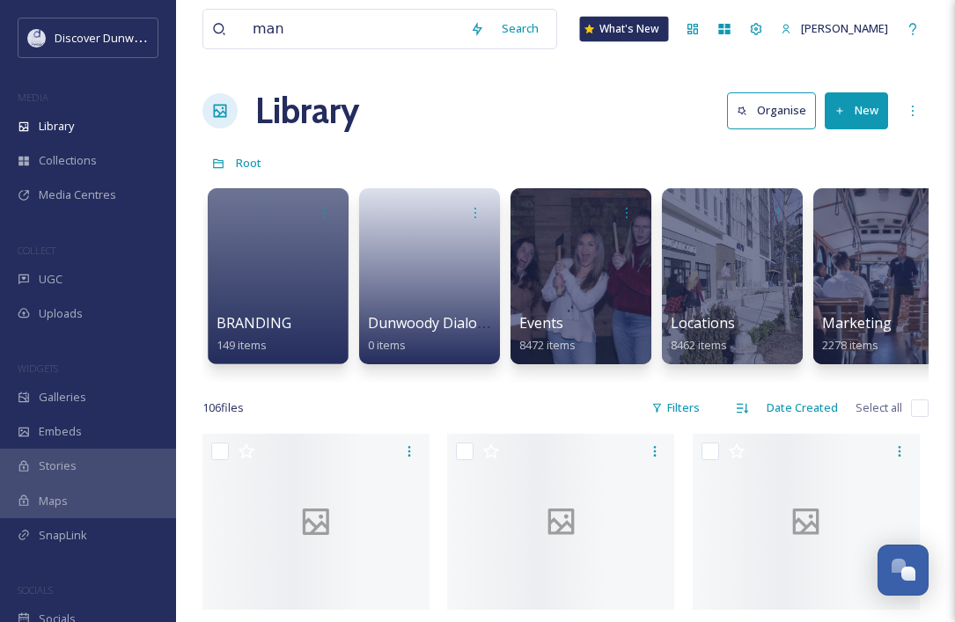
click at [627, 31] on div "What's New" at bounding box center [624, 29] width 89 height 25
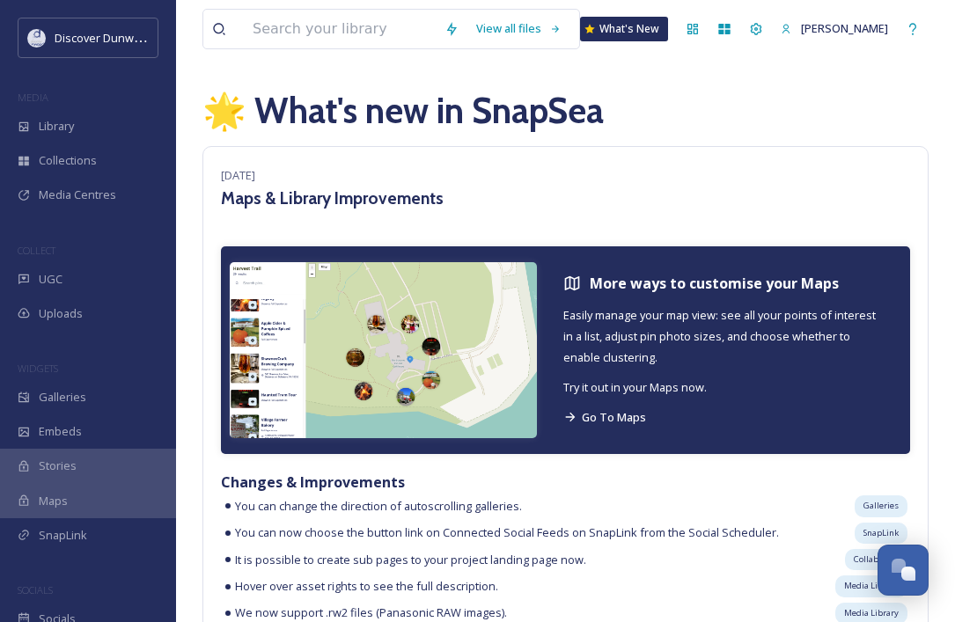
click at [586, 120] on h1 "🌟 What's new in SnapSea" at bounding box center [565, 110] width 726 height 53
click at [418, 41] on input at bounding box center [340, 29] width 192 height 39
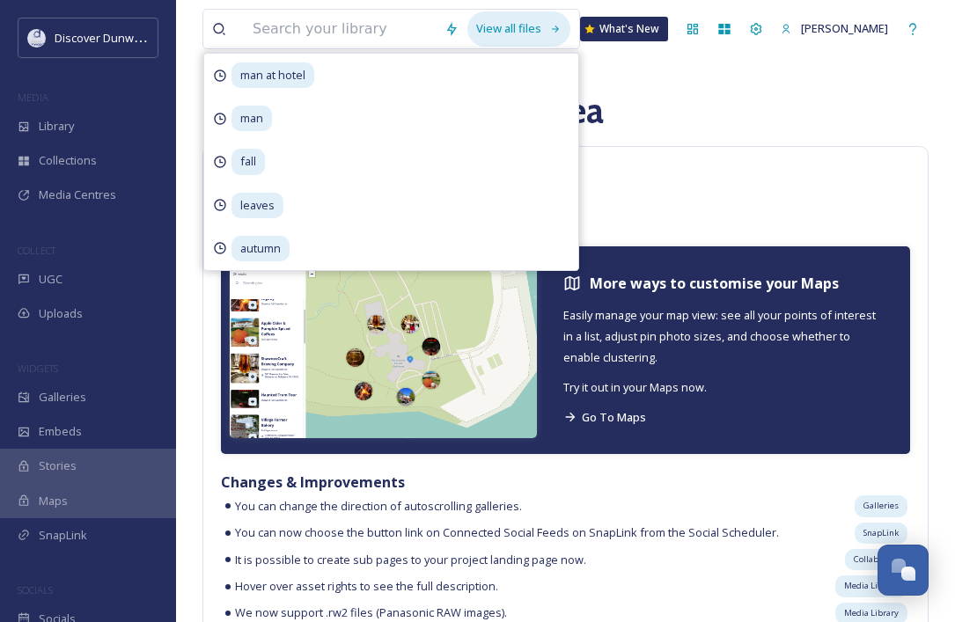
click at [509, 33] on div "View all files" at bounding box center [518, 28] width 103 height 34
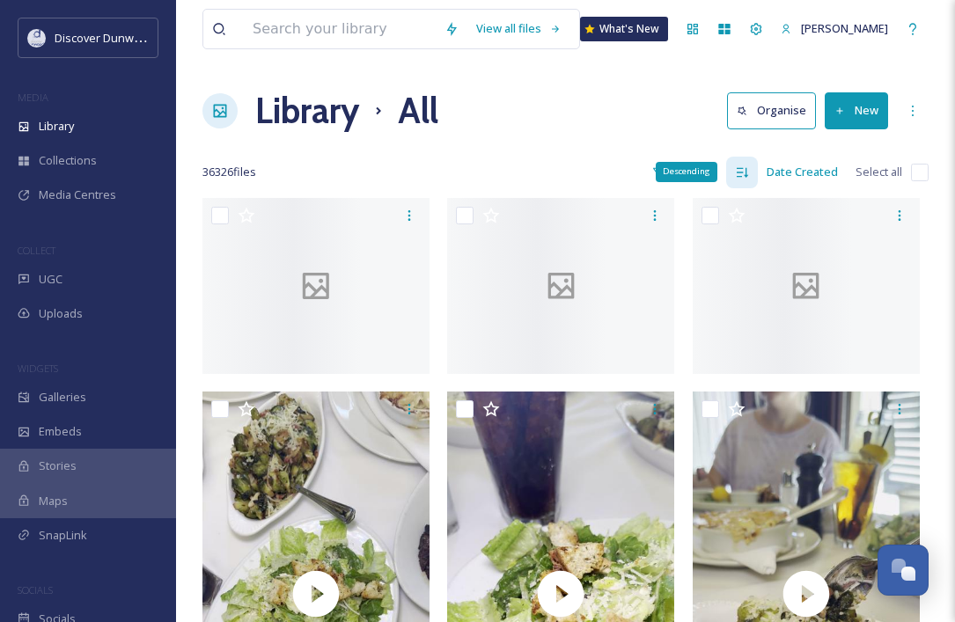
click at [729, 172] on div "Descending" at bounding box center [742, 173] width 32 height 32
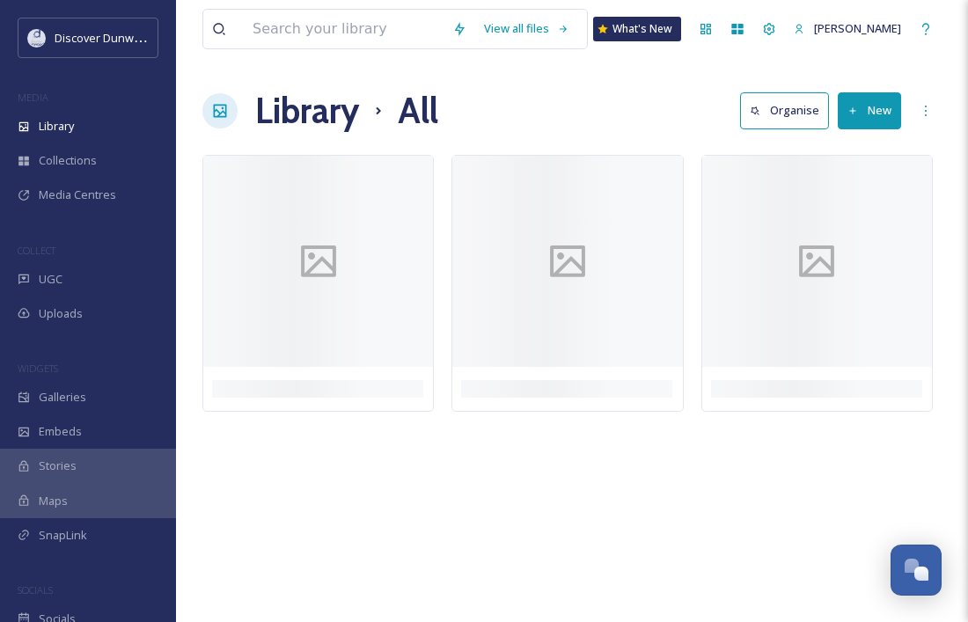
click at [797, 109] on button "Organise" at bounding box center [784, 110] width 89 height 36
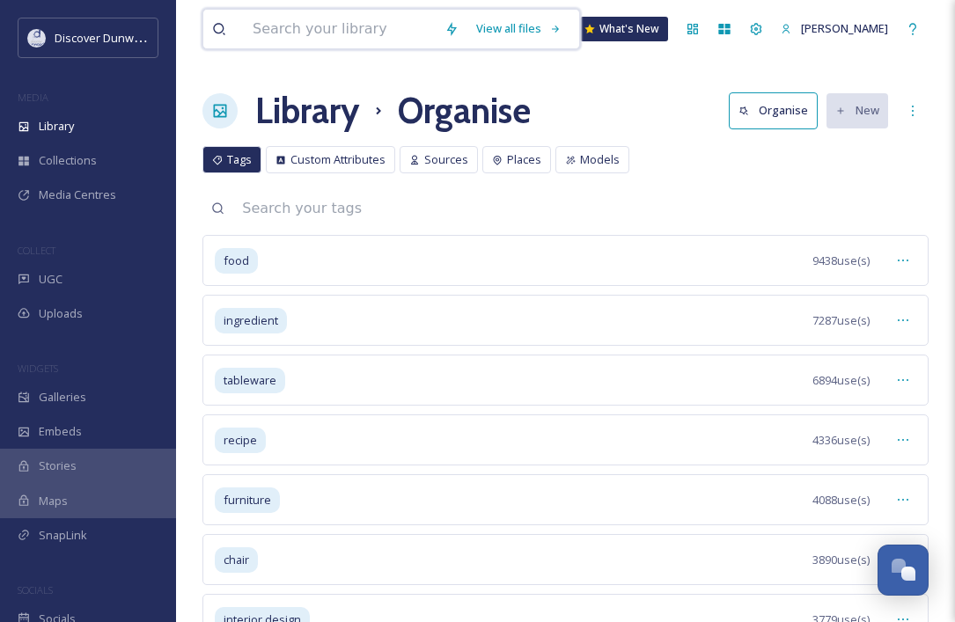
click at [275, 31] on input at bounding box center [340, 29] width 192 height 39
click at [741, 225] on input at bounding box center [580, 208] width 695 height 39
click at [807, 211] on icon at bounding box center [912, 208] width 14 height 14
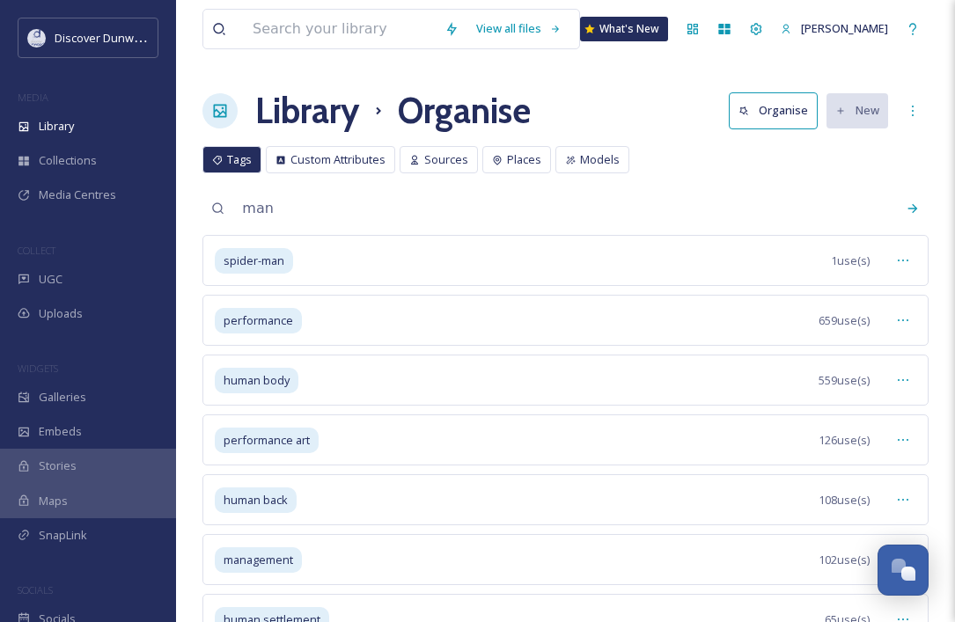
drag, startPoint x: 278, startPoint y: 210, endPoint x: 226, endPoint y: 210, distance: 51.9
click at [226, 210] on div "man" at bounding box center [565, 208] width 726 height 35
click at [280, 207] on input "buismess" at bounding box center [580, 208] width 695 height 39
click at [807, 213] on input "buisness" at bounding box center [580, 208] width 695 height 39
click at [462, 219] on input "buisness" at bounding box center [580, 208] width 695 height 39
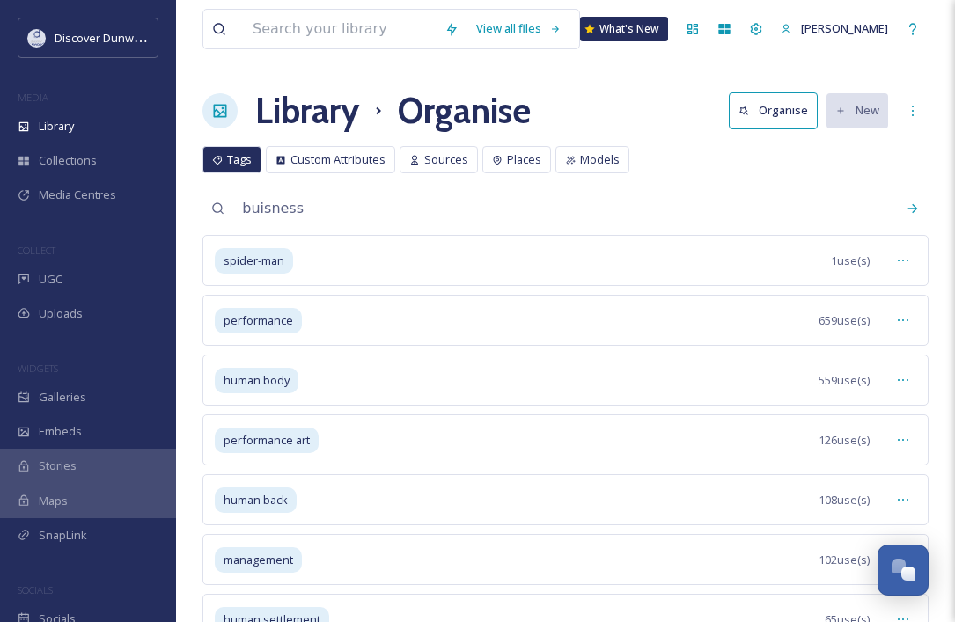
type input "buisness"
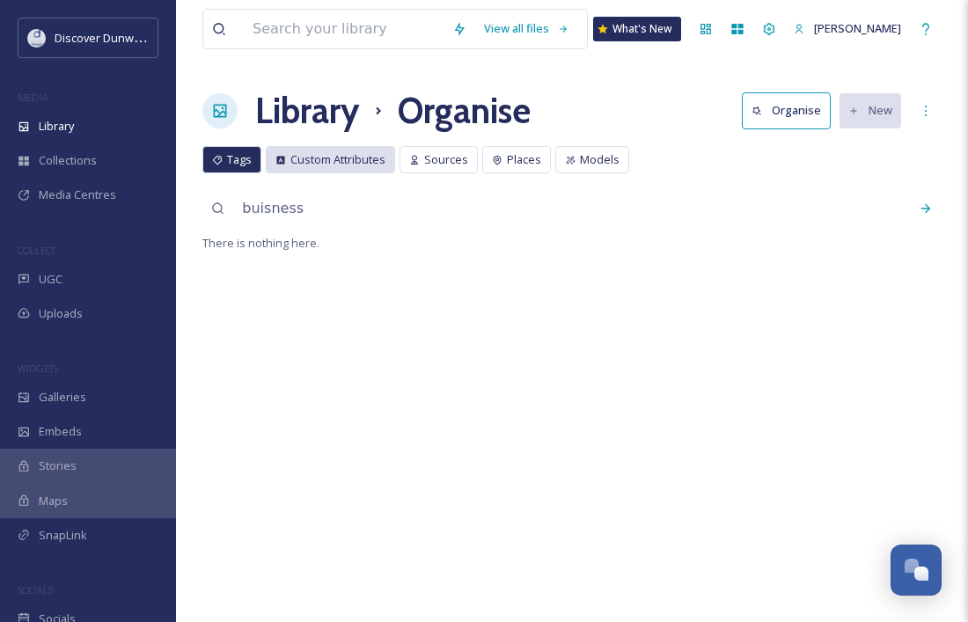
click at [361, 165] on span "Custom Attributes" at bounding box center [337, 159] width 95 height 17
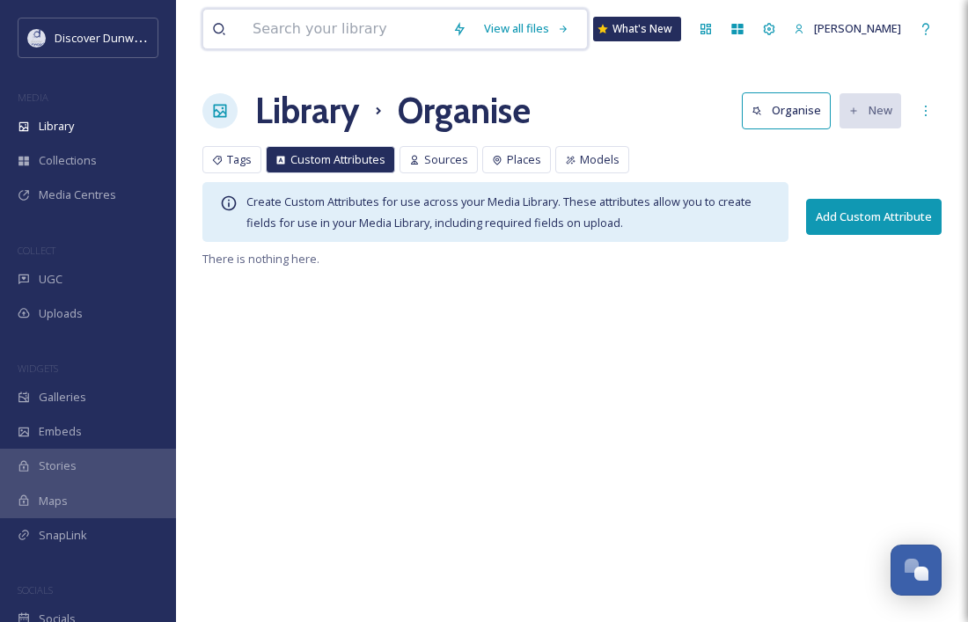
click at [424, 39] on input at bounding box center [344, 29] width 200 height 39
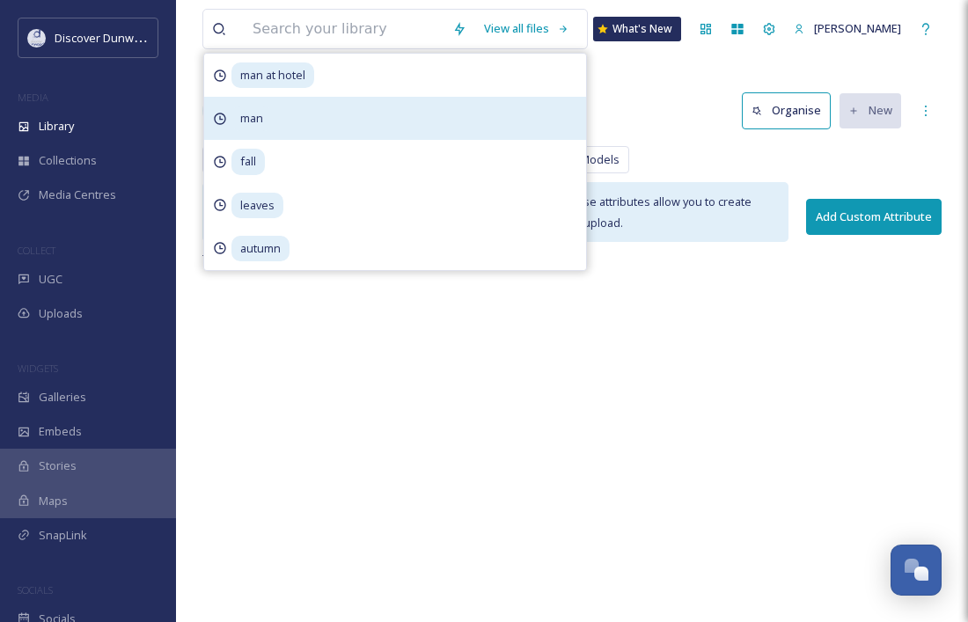
click at [273, 117] on div "man" at bounding box center [395, 118] width 382 height 43
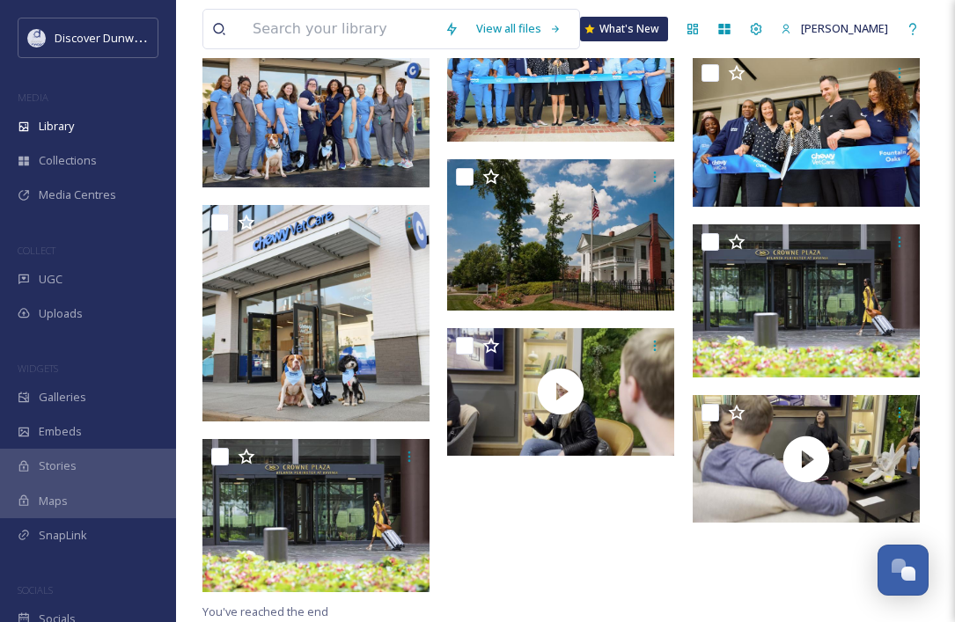
scroll to position [917, 0]
click at [62, 128] on span "Library" at bounding box center [56, 126] width 35 height 17
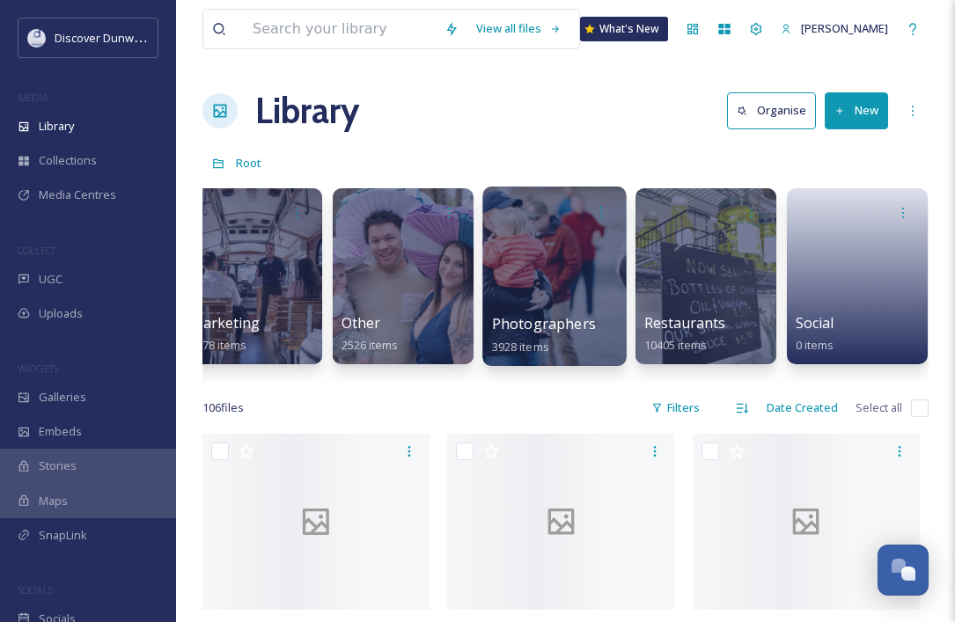
scroll to position [0, 631]
click at [601, 270] on div at bounding box center [554, 276] width 143 height 179
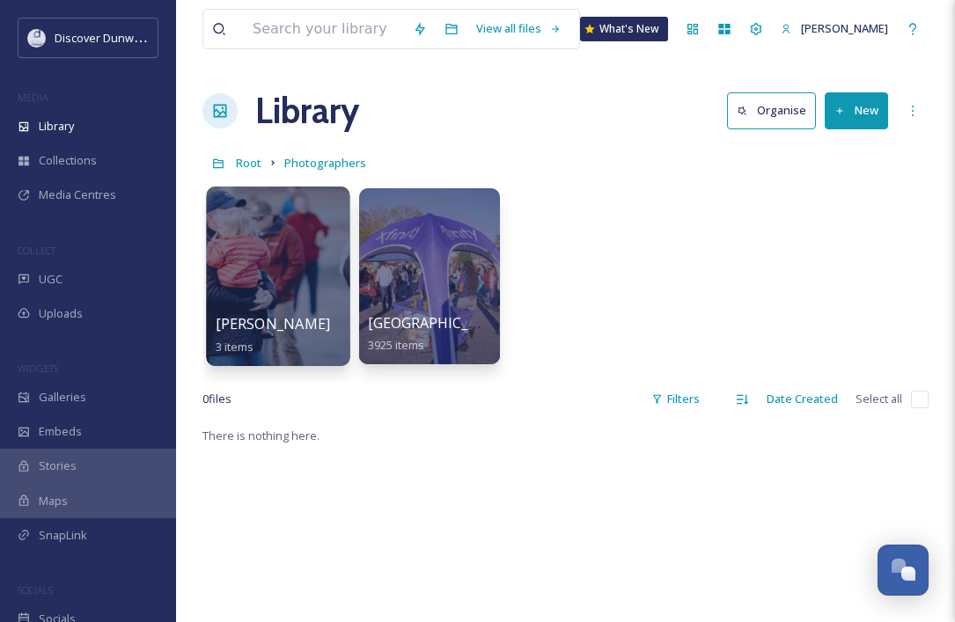
click at [244, 273] on div at bounding box center [277, 276] width 143 height 179
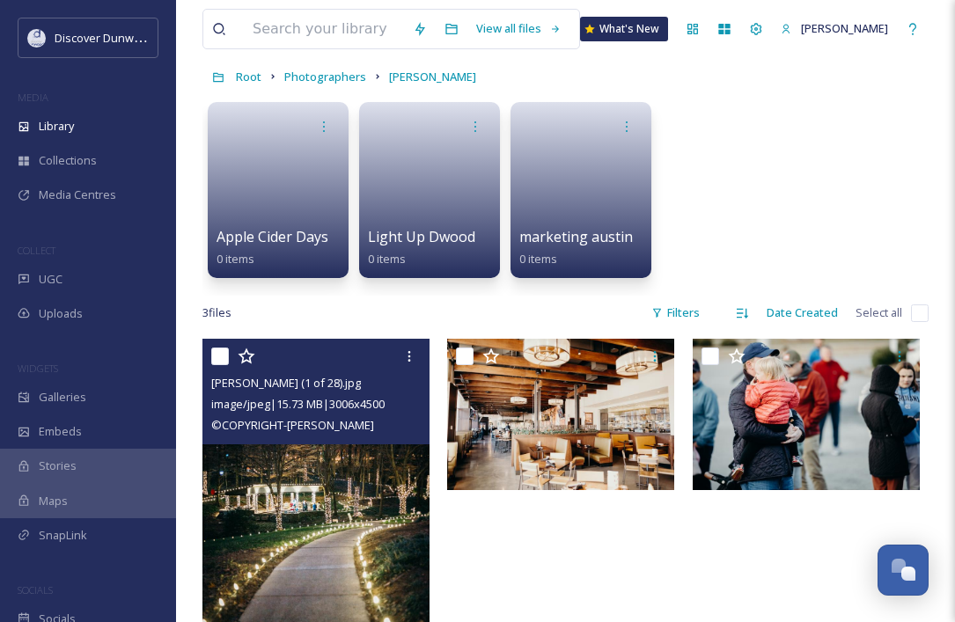
scroll to position [72, 0]
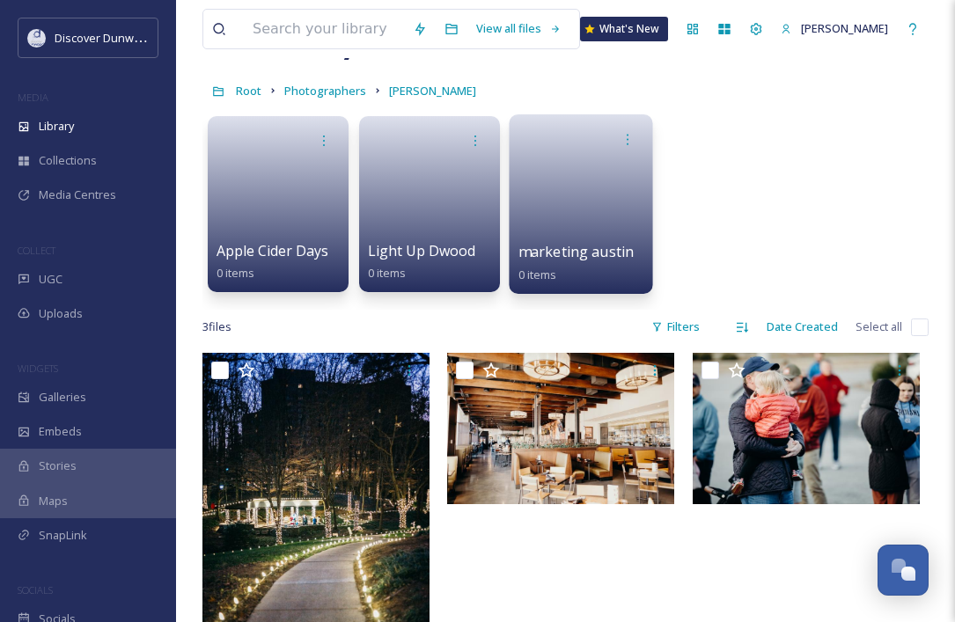
click at [552, 188] on link at bounding box center [581, 198] width 126 height 85
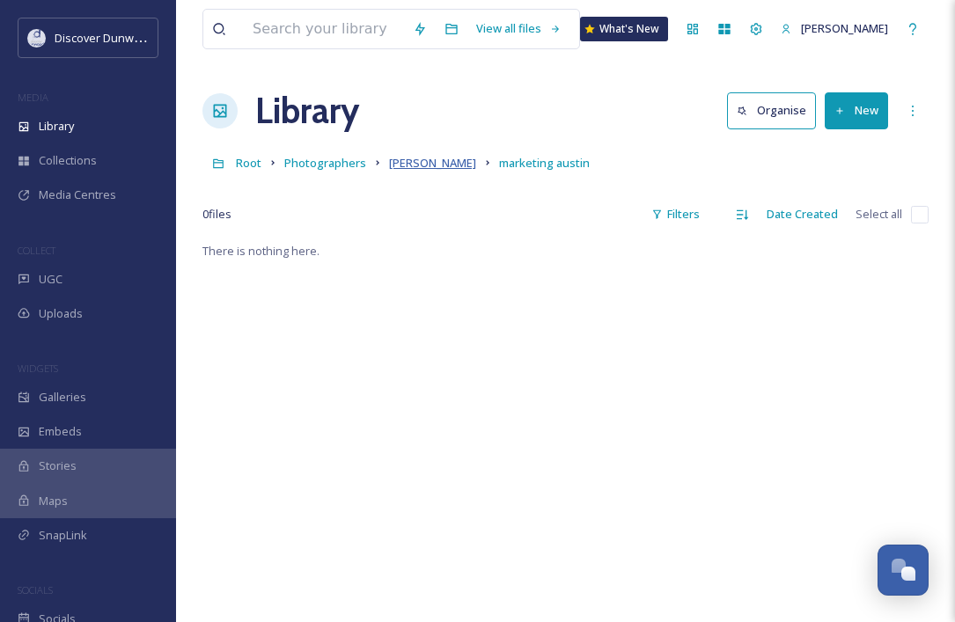
click at [407, 164] on span "[PERSON_NAME]" at bounding box center [432, 163] width 87 height 16
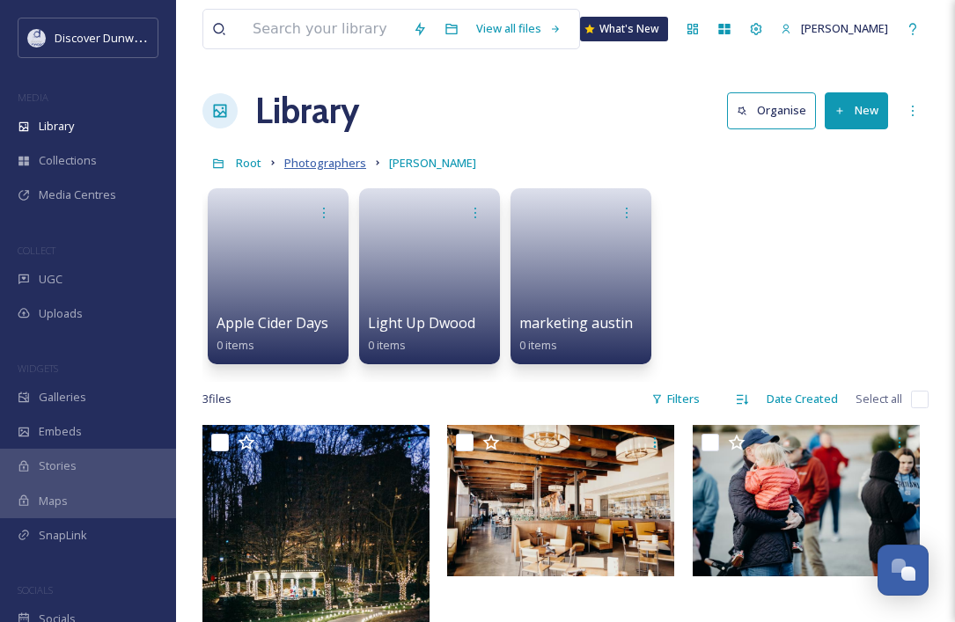
click at [305, 162] on span "Photographers" at bounding box center [325, 163] width 82 height 16
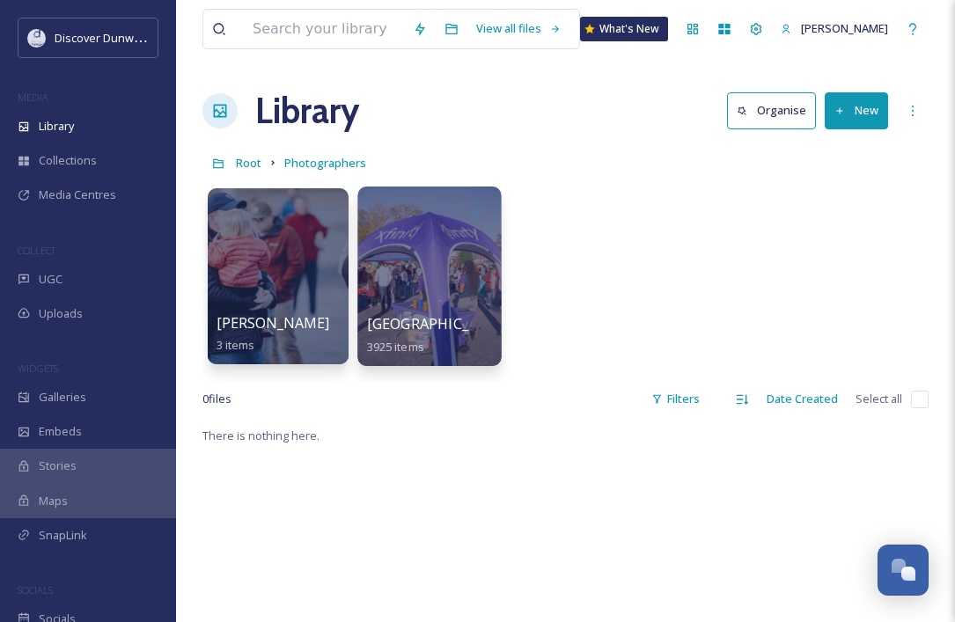
click at [379, 245] on div at bounding box center [428, 276] width 143 height 179
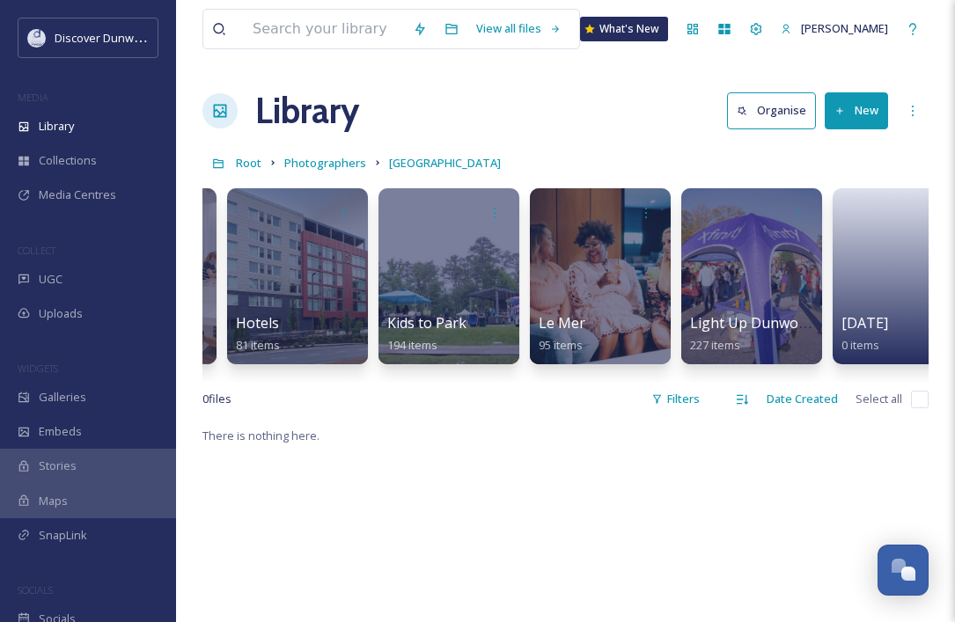
scroll to position [0, 2104]
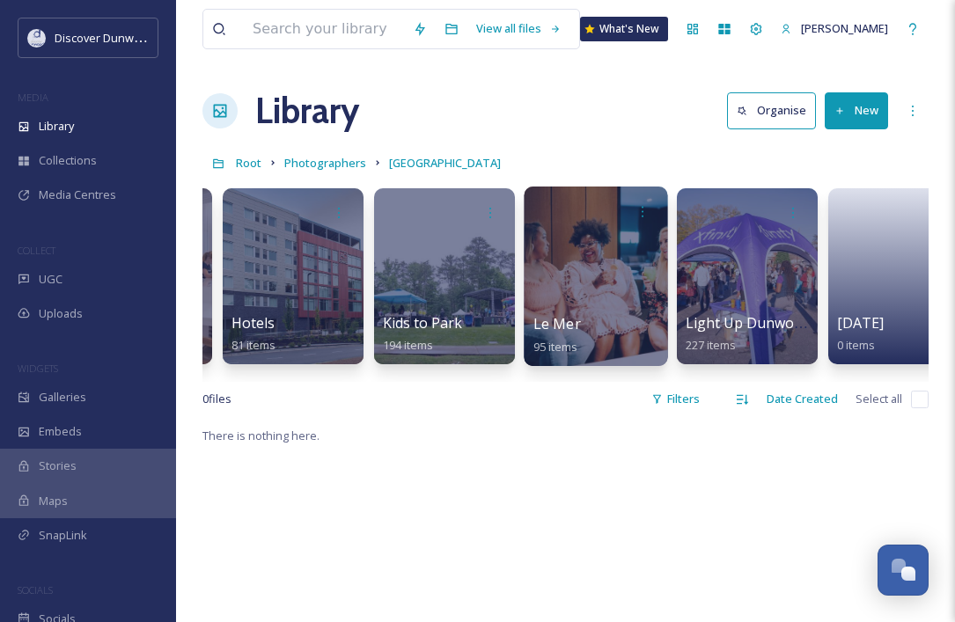
click at [582, 277] on div at bounding box center [594, 276] width 143 height 179
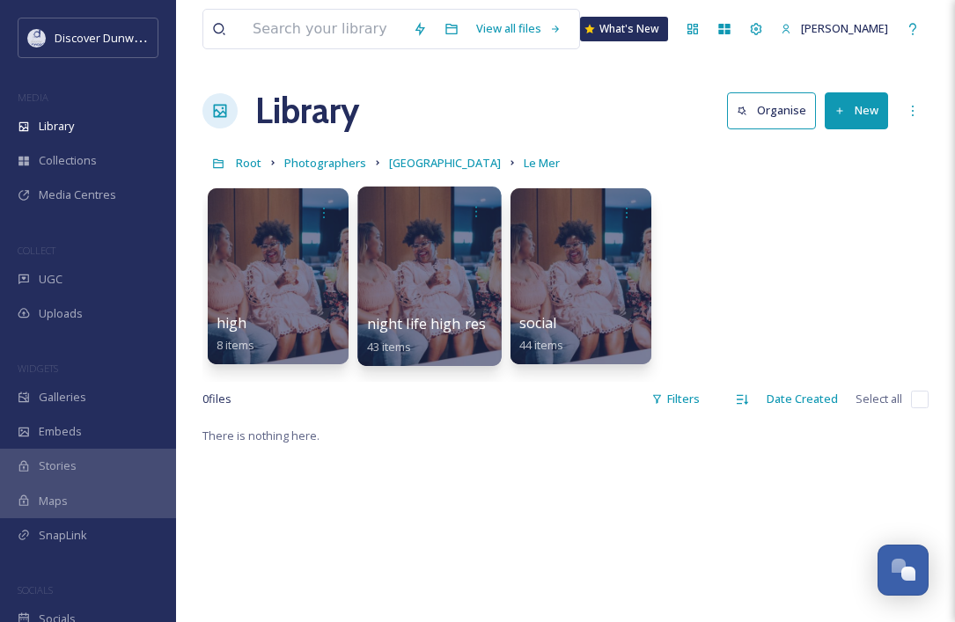
click at [446, 234] on div at bounding box center [428, 276] width 143 height 179
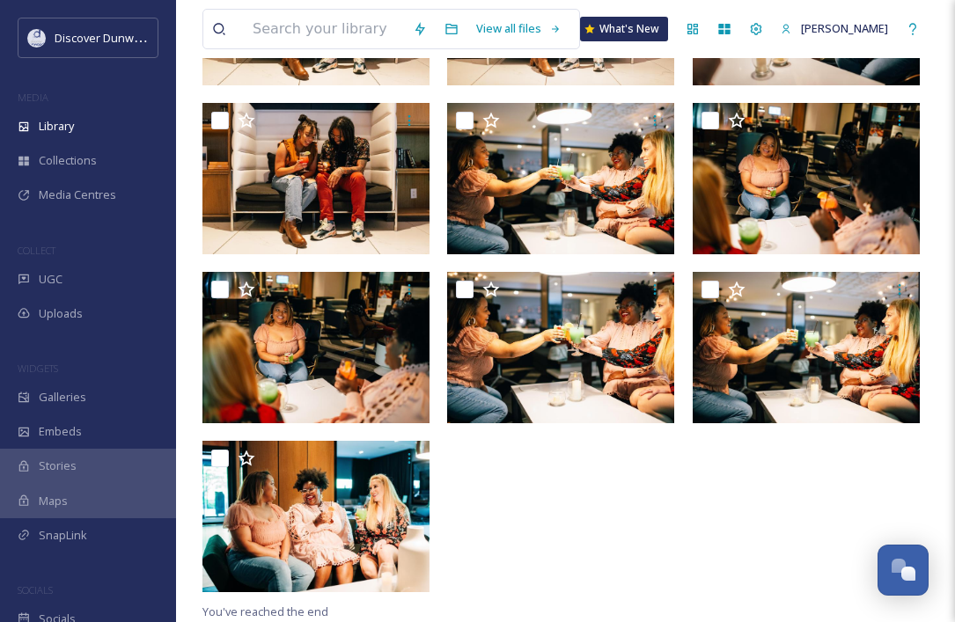
scroll to position [2164, 0]
click at [96, 120] on div "Library" at bounding box center [88, 126] width 176 height 34
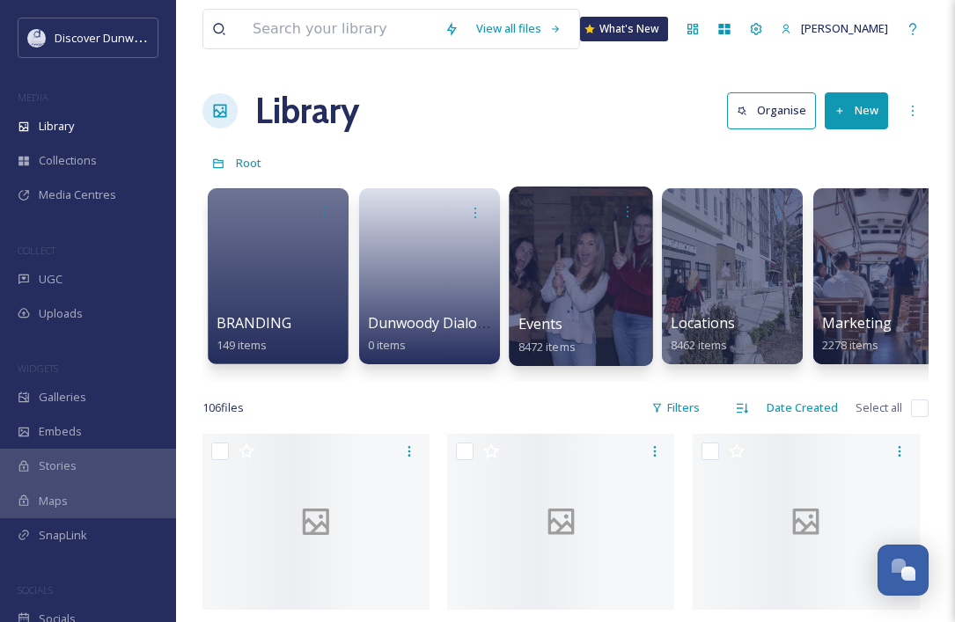
click at [584, 278] on div at bounding box center [580, 276] width 143 height 179
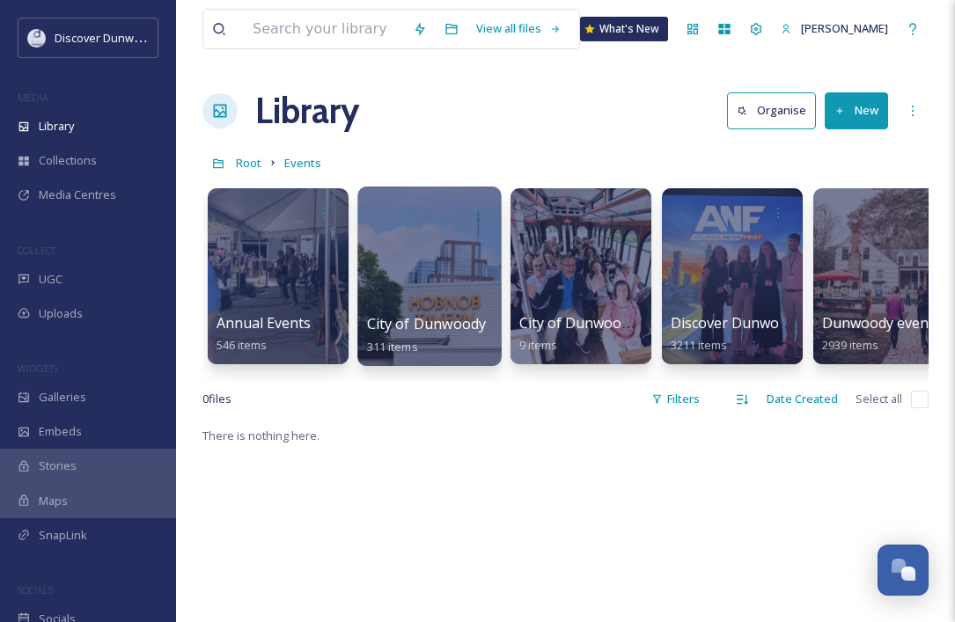
click at [416, 270] on div at bounding box center [428, 276] width 143 height 179
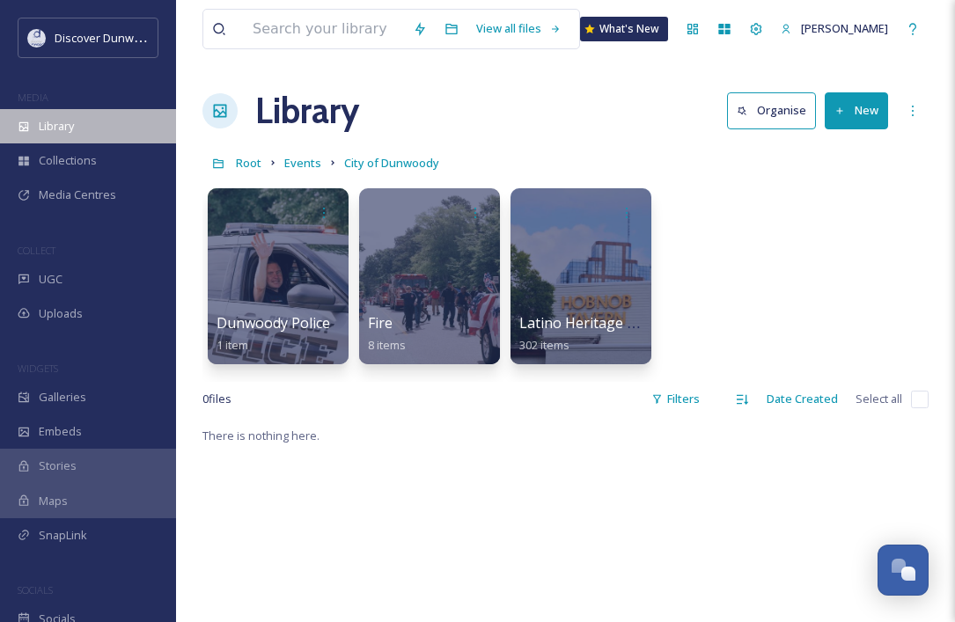
click at [76, 142] on div "Library" at bounding box center [88, 126] width 176 height 34
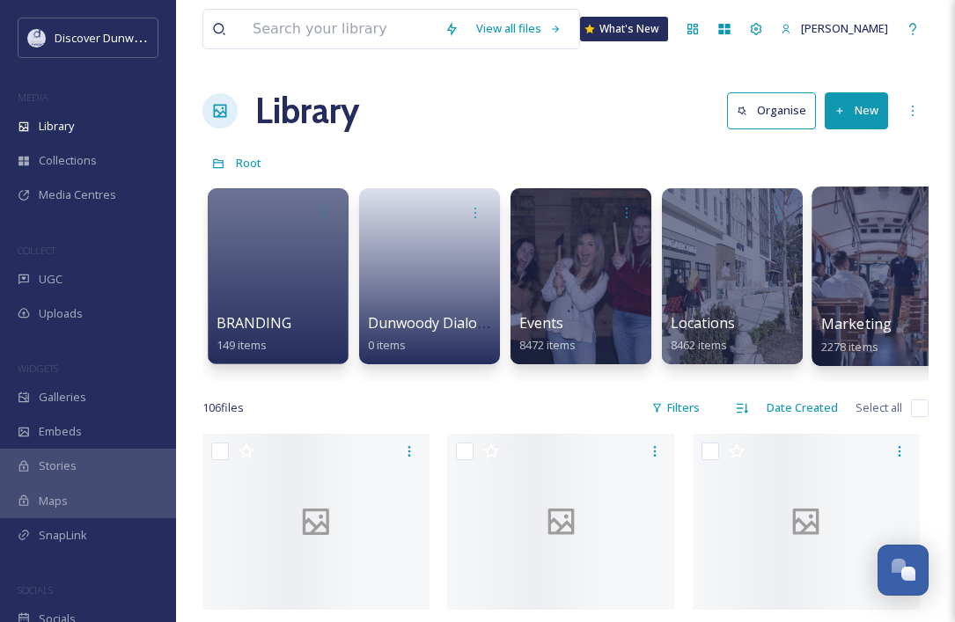
click at [807, 277] on div at bounding box center [882, 276] width 143 height 179
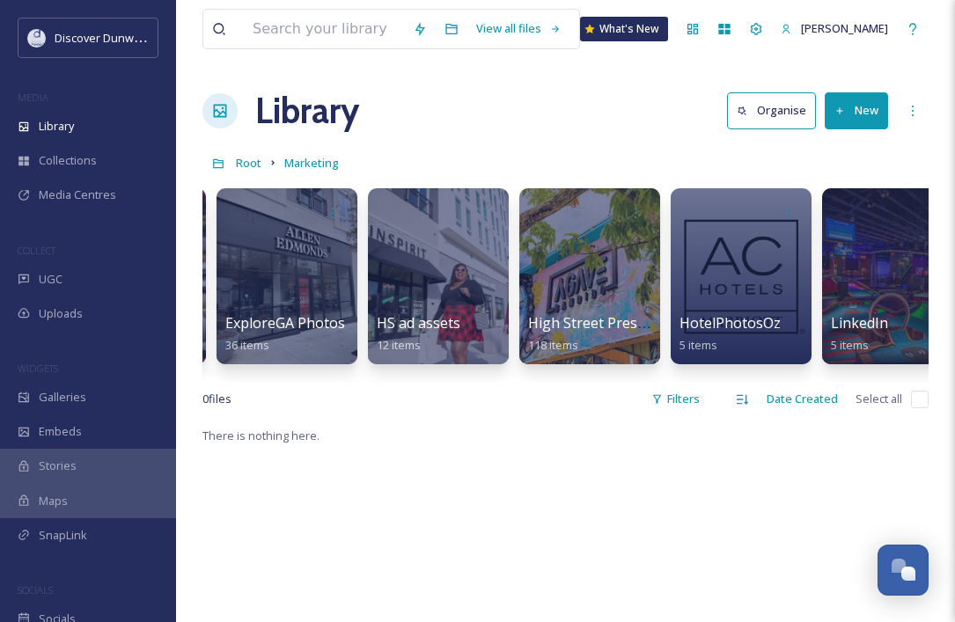
scroll to position [0, 599]
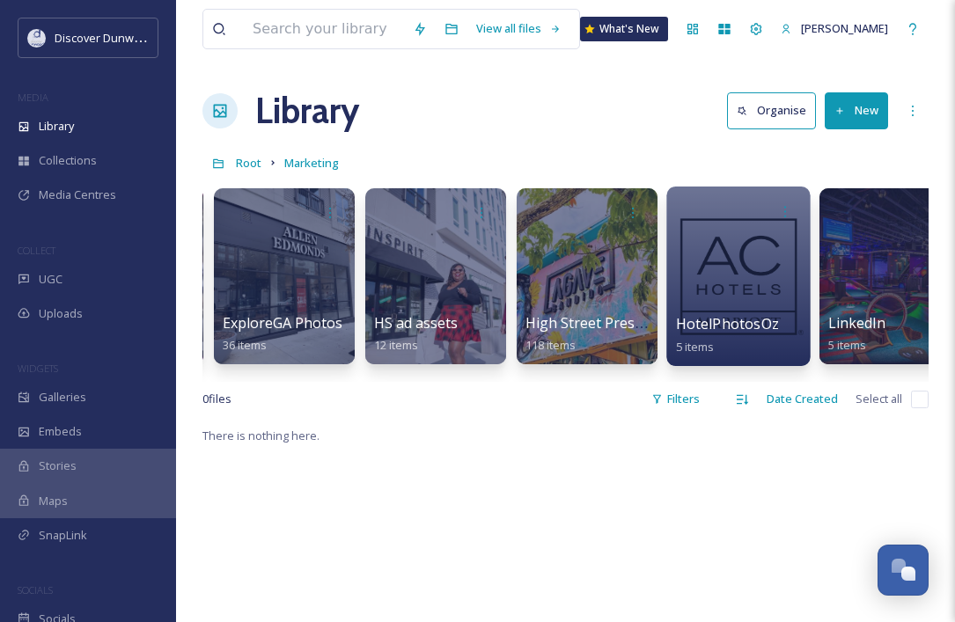
click at [749, 265] on div at bounding box center [737, 276] width 143 height 179
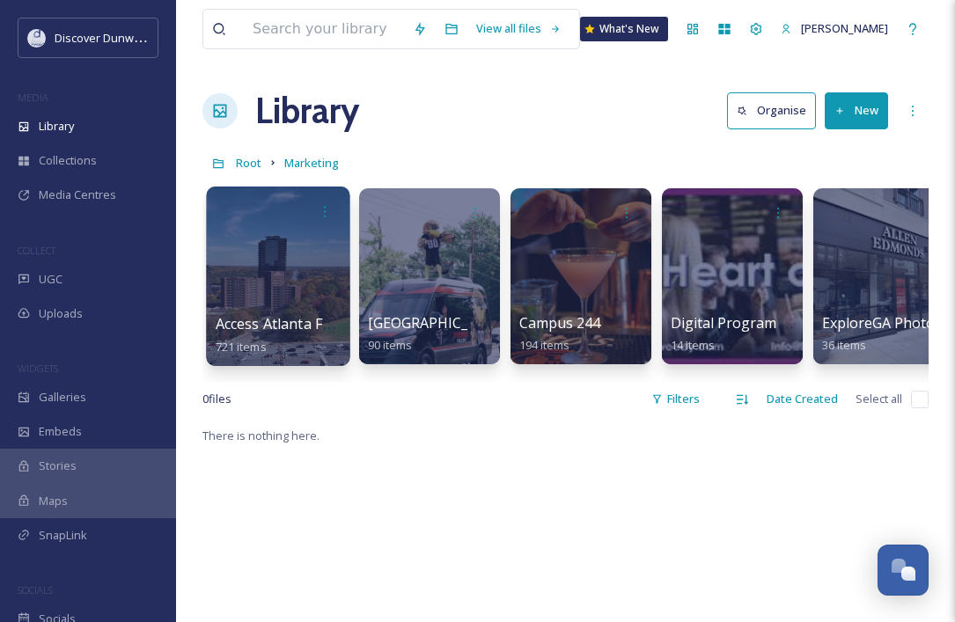
click at [311, 271] on div at bounding box center [277, 276] width 143 height 179
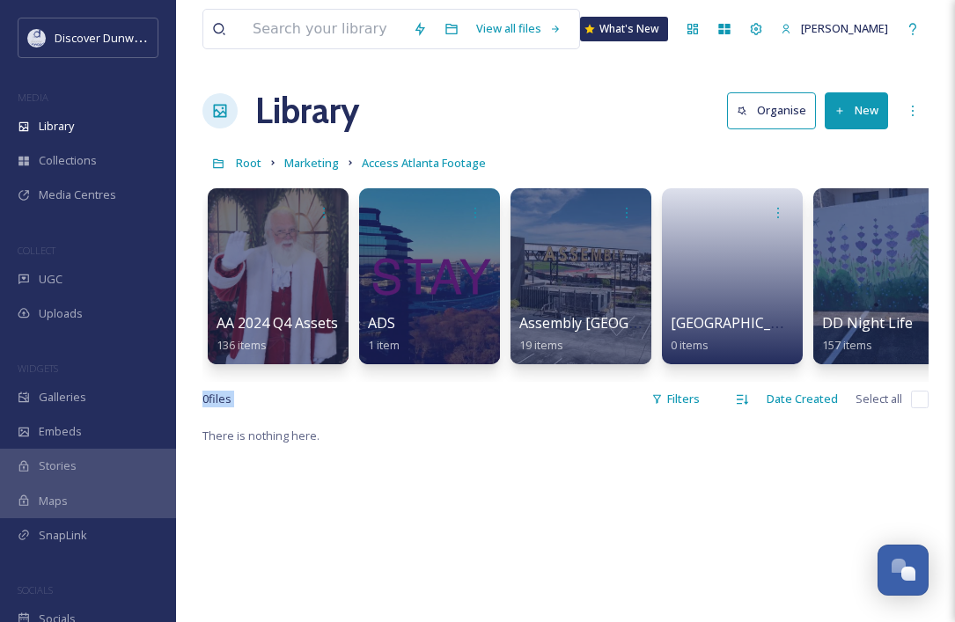
click at [480, 394] on div "View all files What's [GEOGRAPHIC_DATA][PERSON_NAME] Organise New Root Marketin…" at bounding box center [565, 523] width 779 height 1047
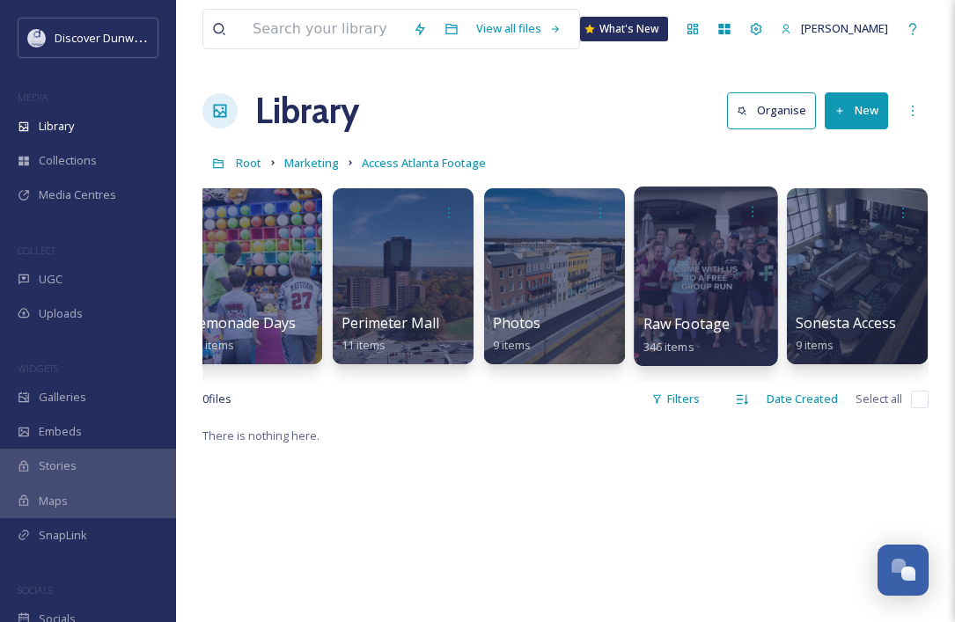
scroll to position [0, 933]
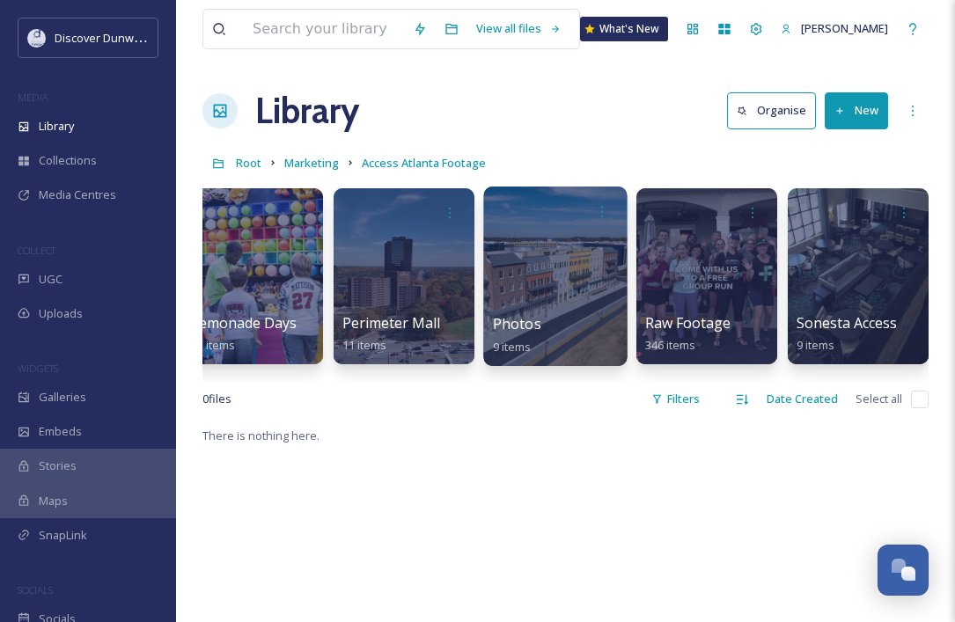
click at [575, 305] on div at bounding box center [554, 276] width 143 height 179
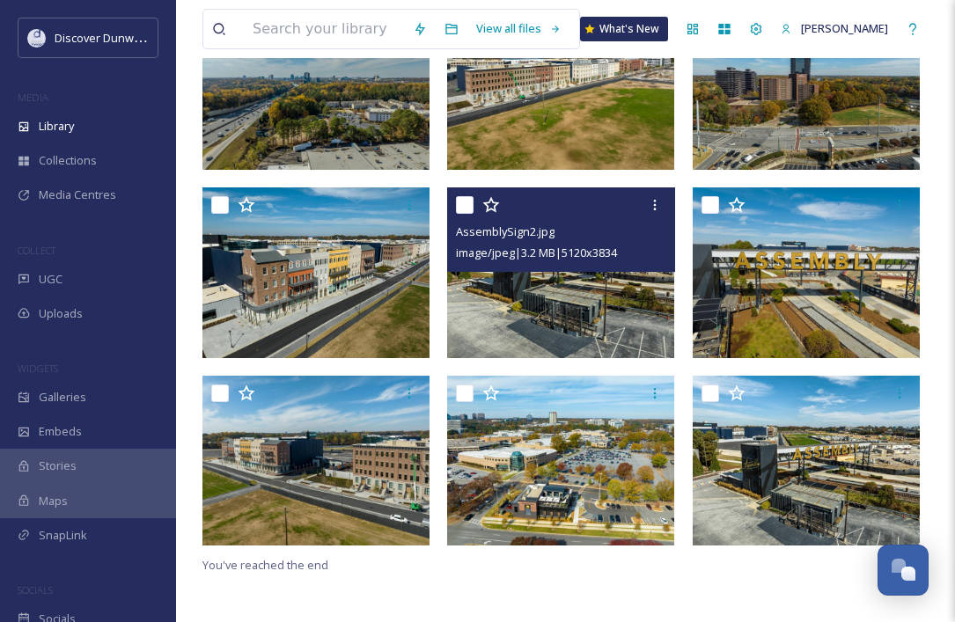
scroll to position [240, 0]
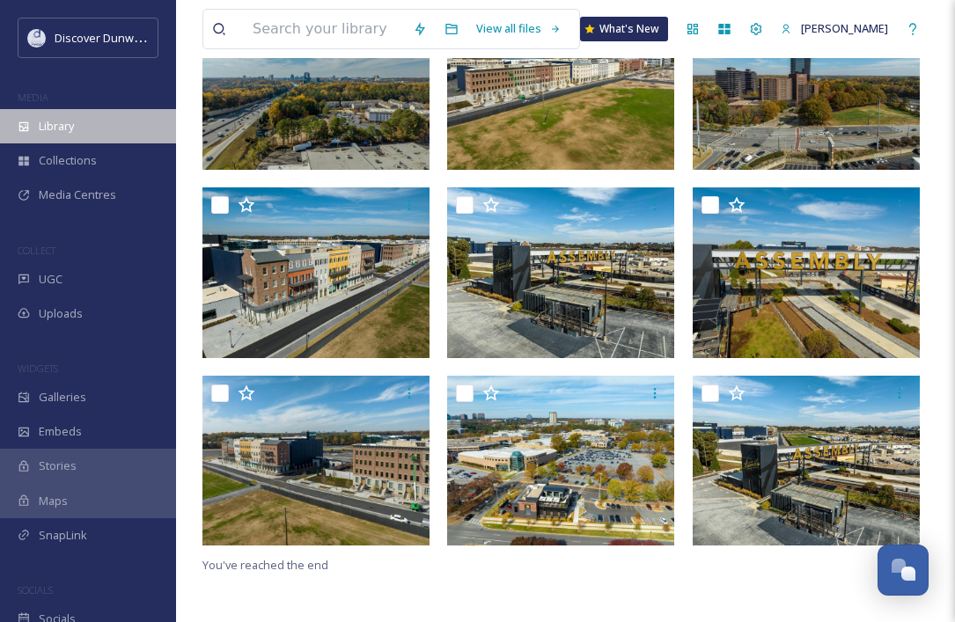
click at [73, 128] on span "Library" at bounding box center [56, 126] width 35 height 17
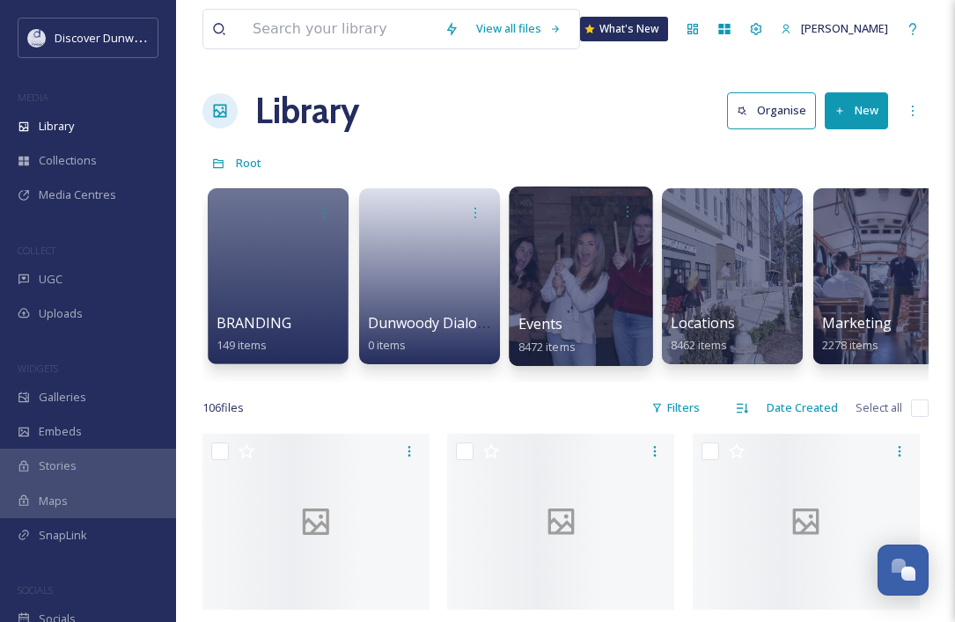
click at [560, 280] on div at bounding box center [580, 276] width 143 height 179
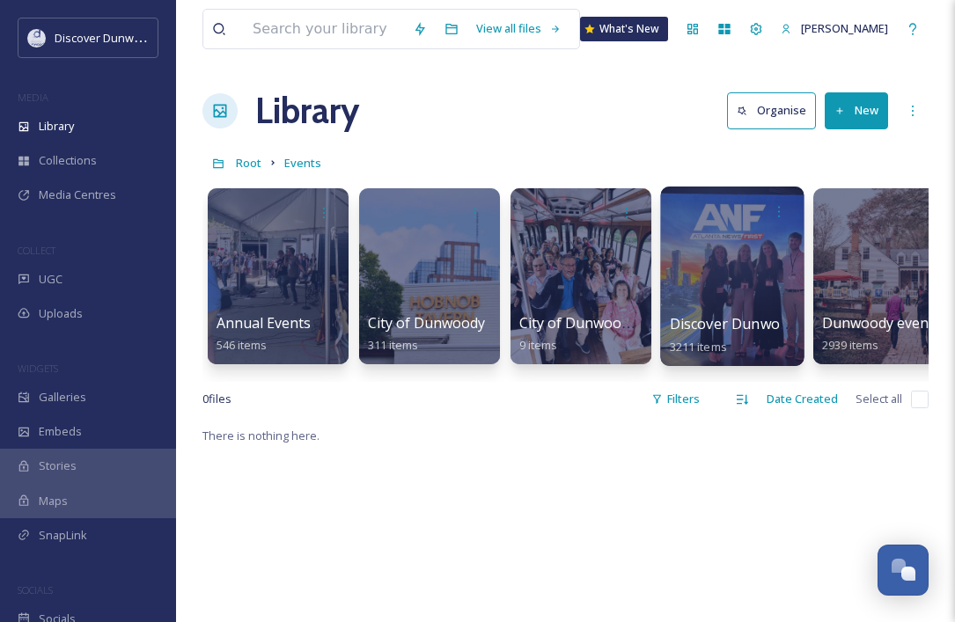
click at [721, 305] on div at bounding box center [731, 276] width 143 height 179
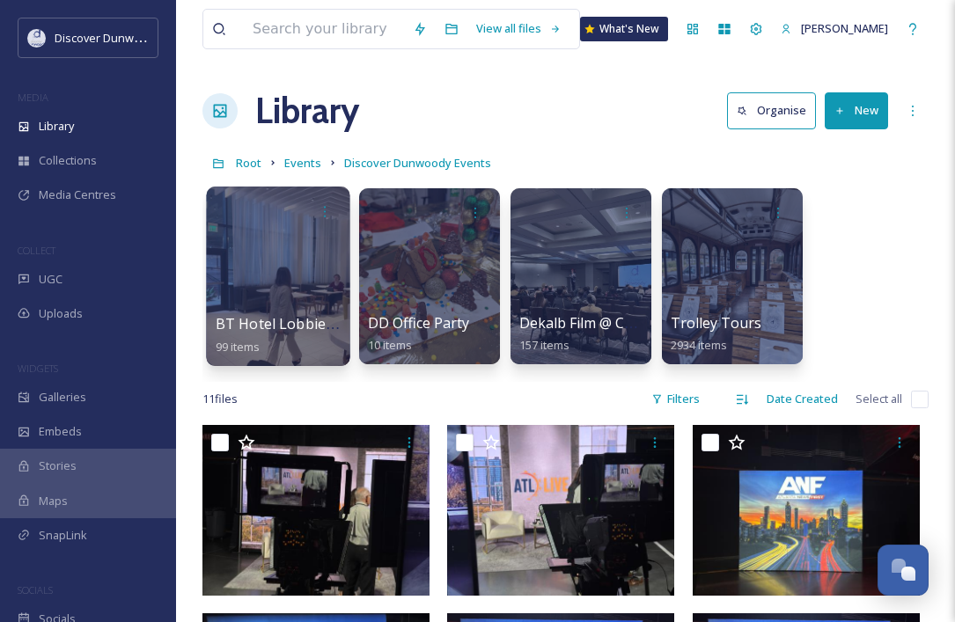
click at [302, 264] on div at bounding box center [277, 276] width 143 height 179
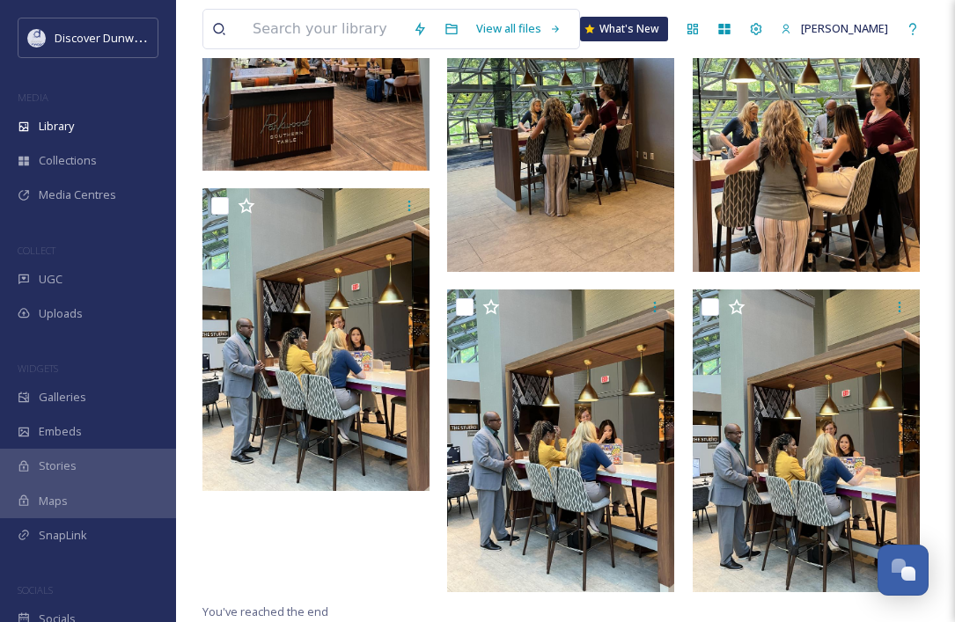
scroll to position [13225, 0]
click at [78, 465] on div "Stories" at bounding box center [88, 466] width 176 height 34
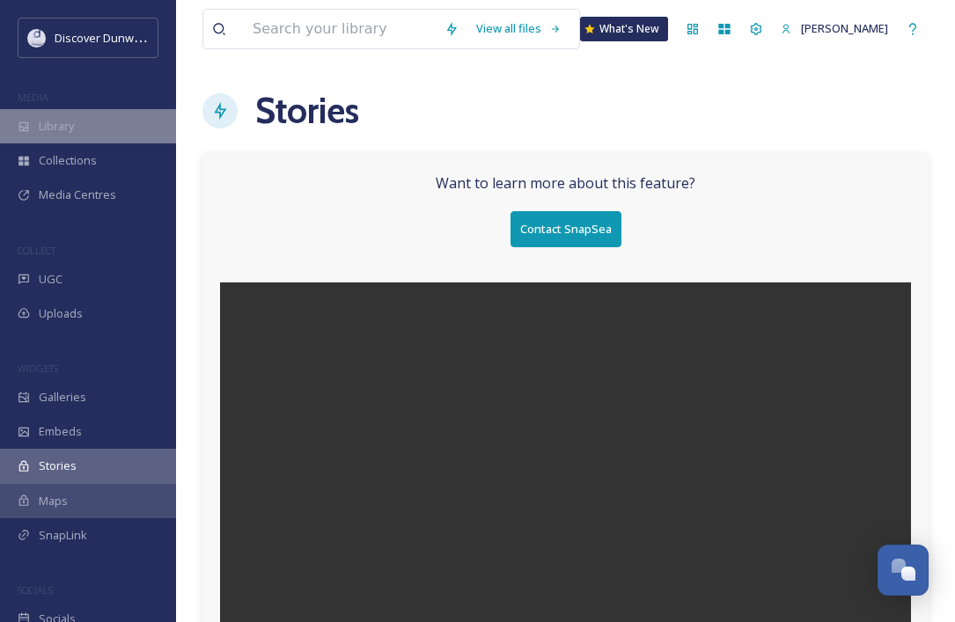
click at [106, 134] on div "Library" at bounding box center [88, 126] width 176 height 34
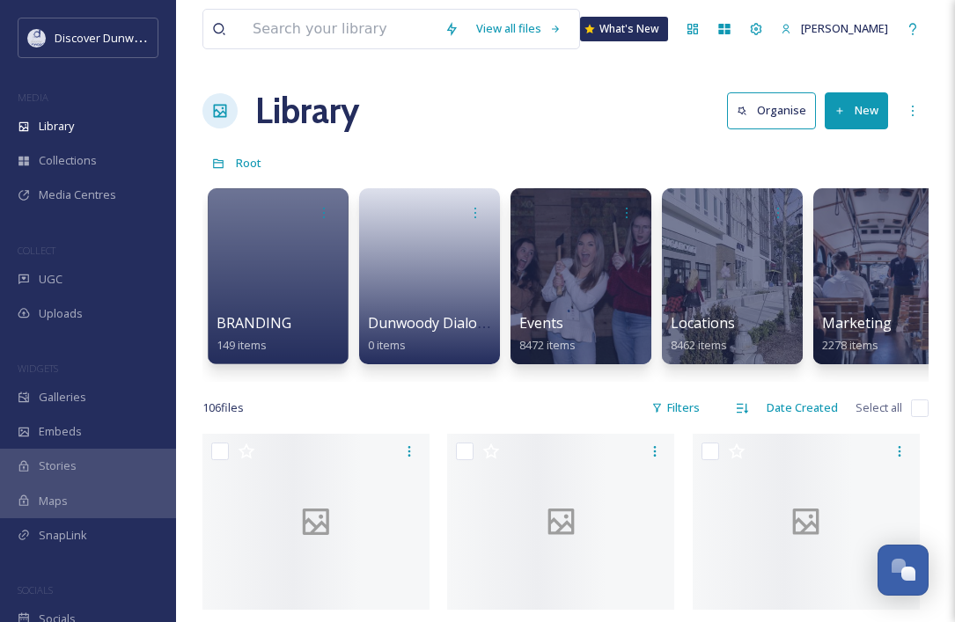
drag, startPoint x: 378, startPoint y: 376, endPoint x: 407, endPoint y: 370, distance: 29.7
click at [406, 370] on div "BRANDING 149 items Dunwoody Dialogues Live 0 items Events 8472 items Locations …" at bounding box center [565, 280] width 726 height 202
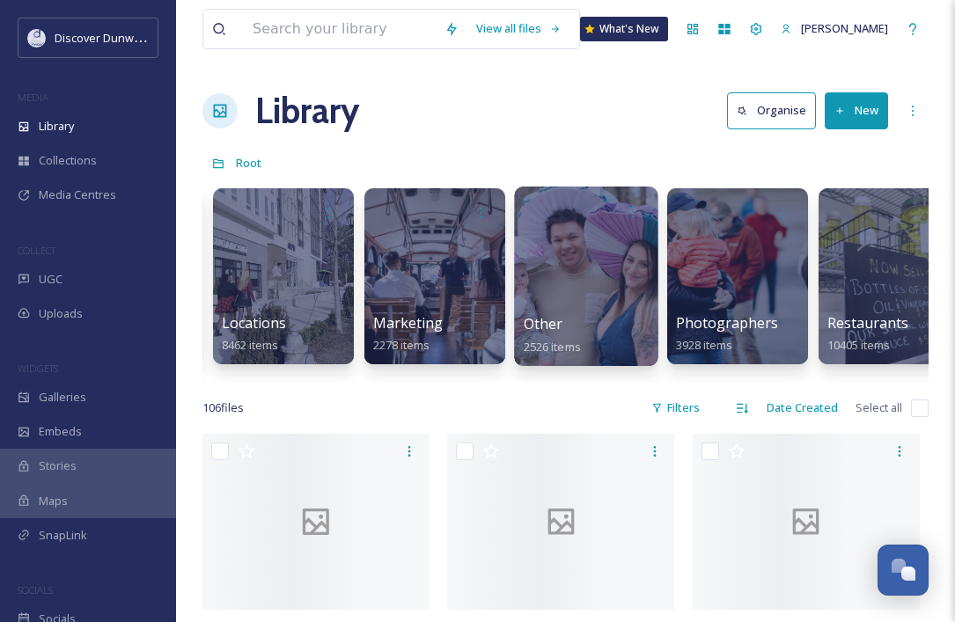
scroll to position [0, 445]
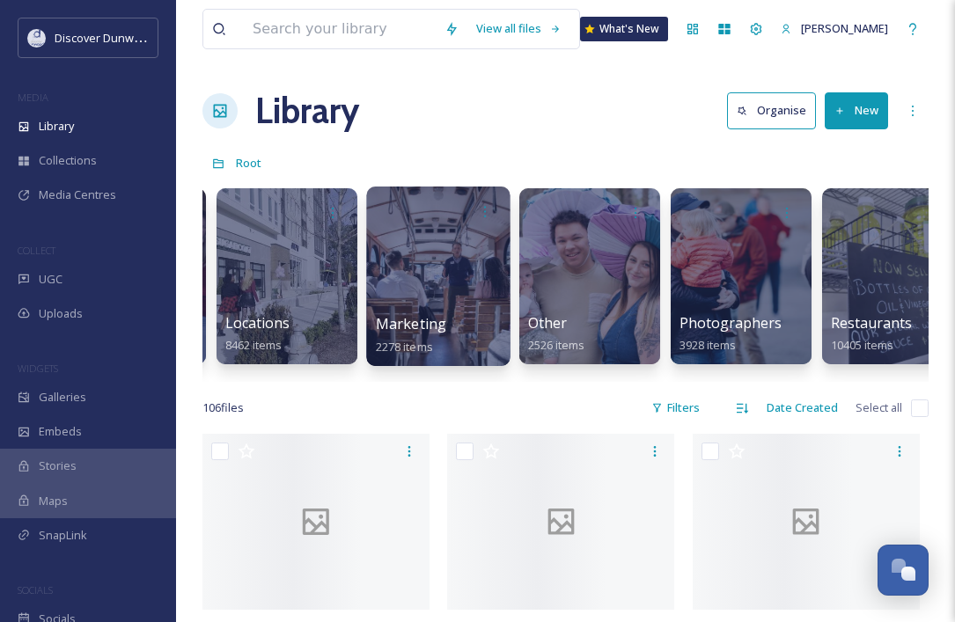
click at [378, 289] on div at bounding box center [437, 276] width 143 height 179
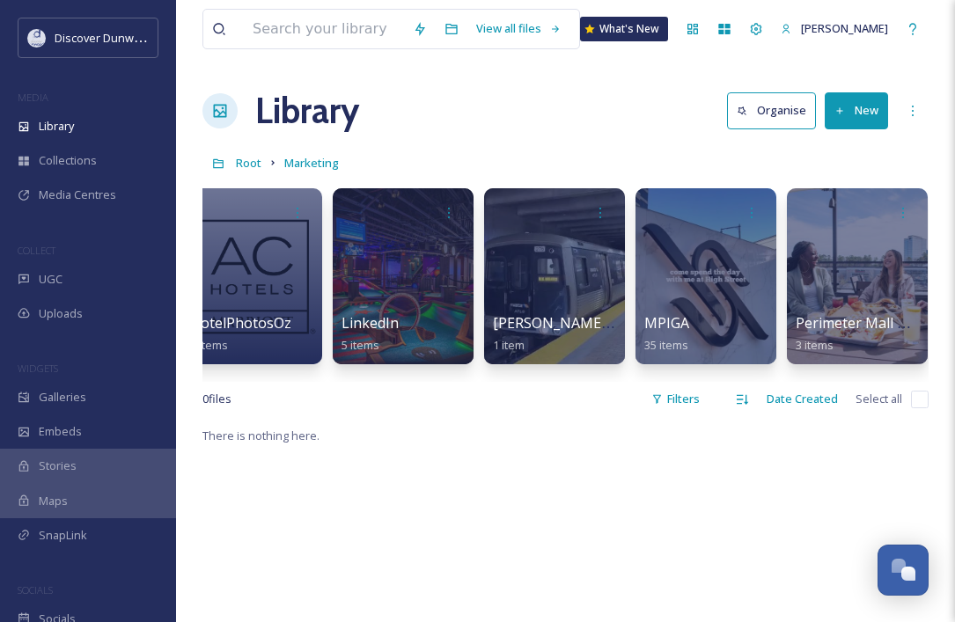
scroll to position [0, 1083]
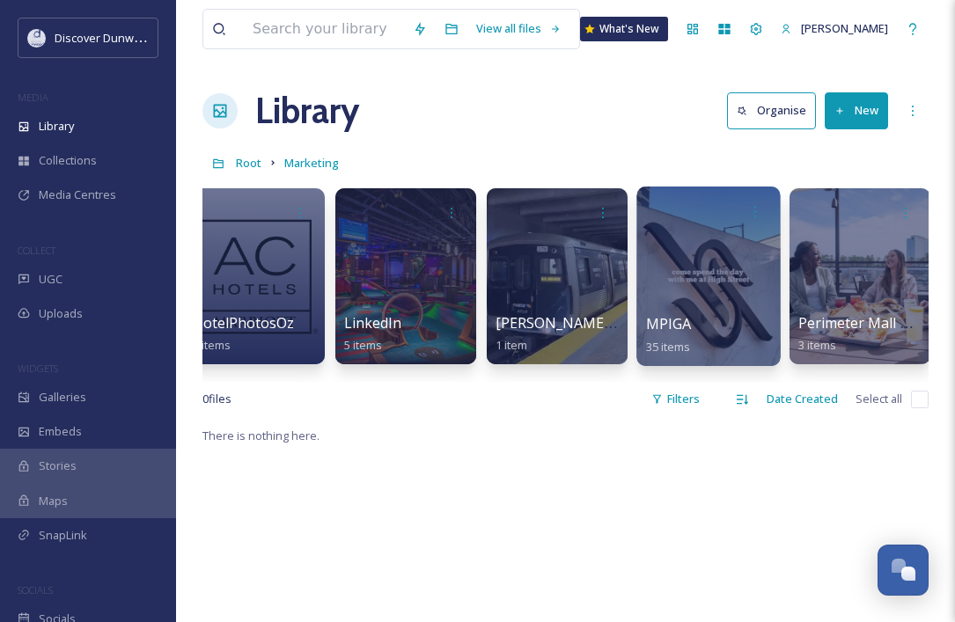
click at [704, 225] on div at bounding box center [709, 211] width 126 height 33
